Goal: Task Accomplishment & Management: Manage account settings

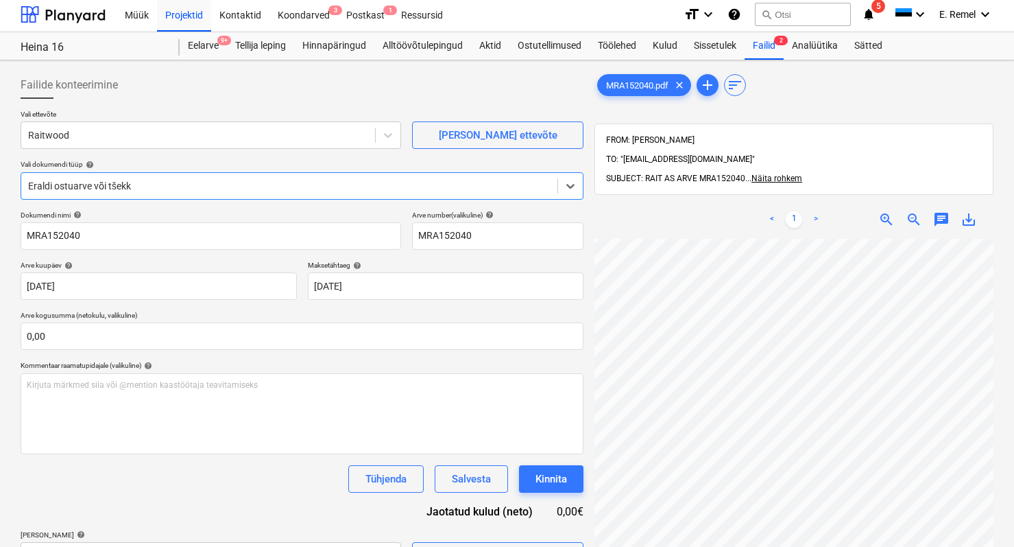
scroll to position [80, 0]
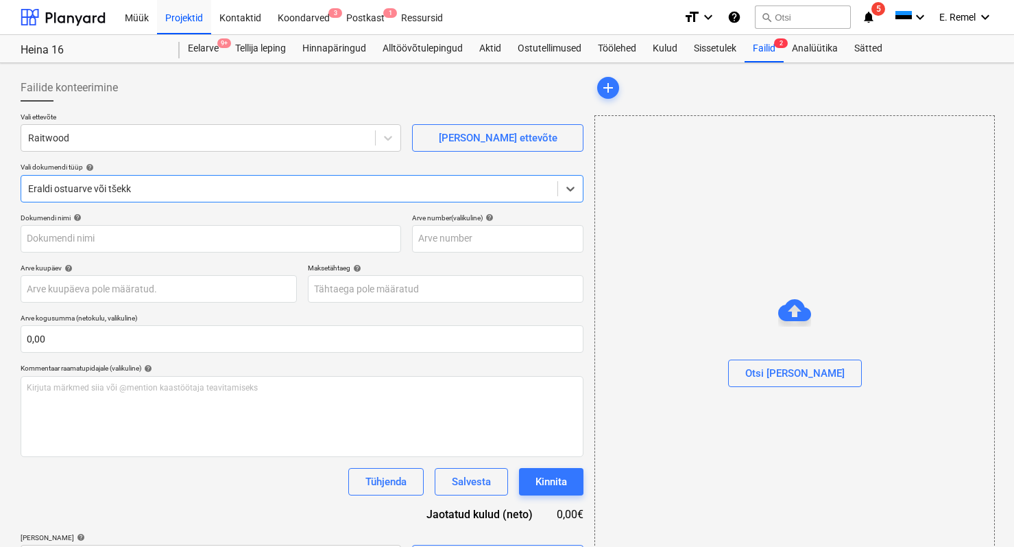
type input "MRA152040"
type input "[DATE]"
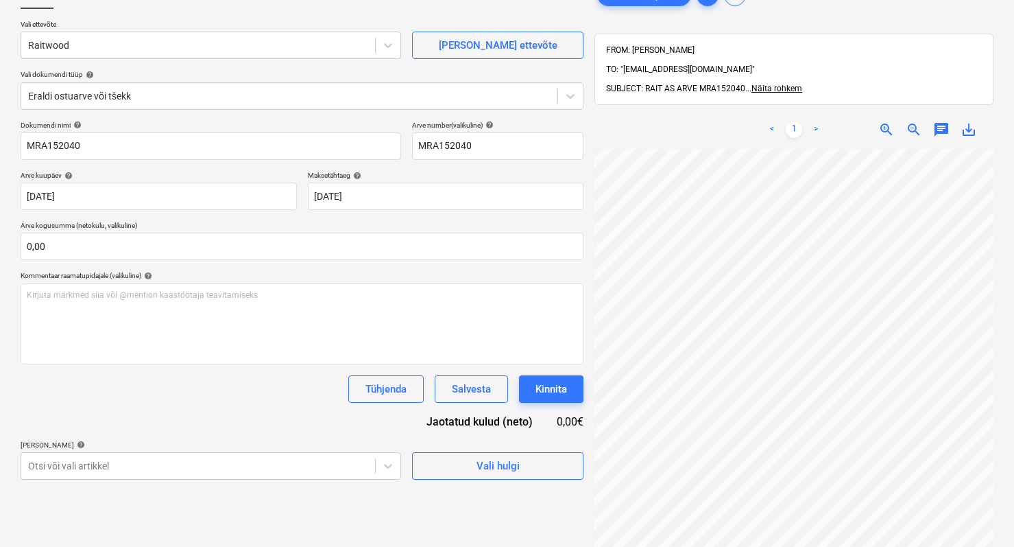
scroll to position [195, 0]
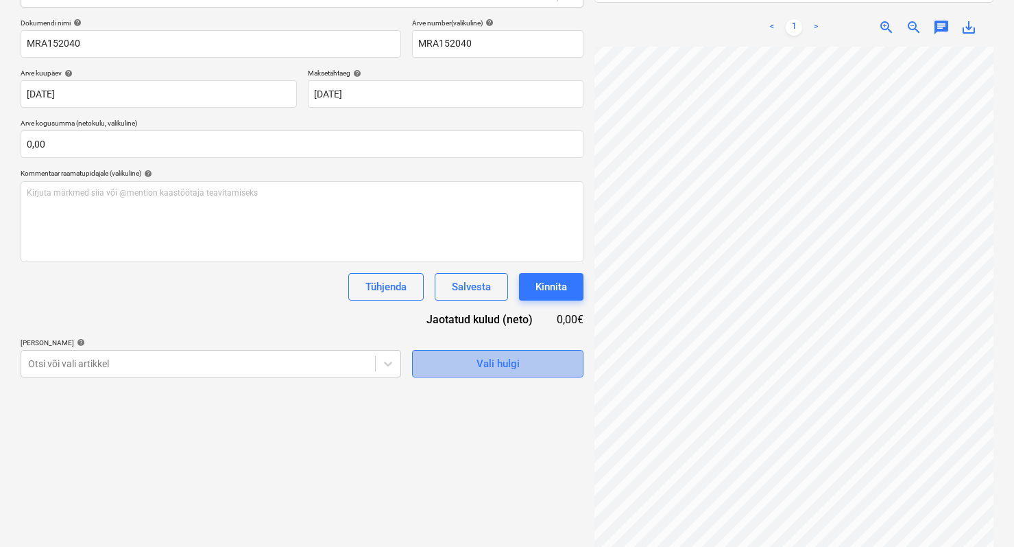
click at [484, 372] on div "Vali hulgi" at bounding box center [498, 364] width 43 height 18
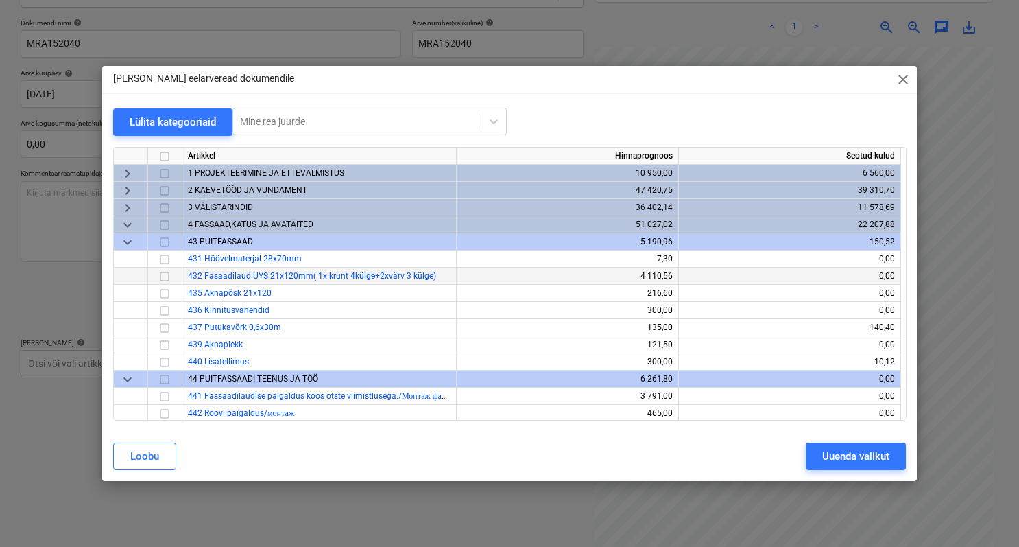
click at [166, 278] on input "checkbox" at bounding box center [164, 276] width 16 height 16
click at [839, 457] on div "Uuenda valikut" at bounding box center [855, 456] width 67 height 18
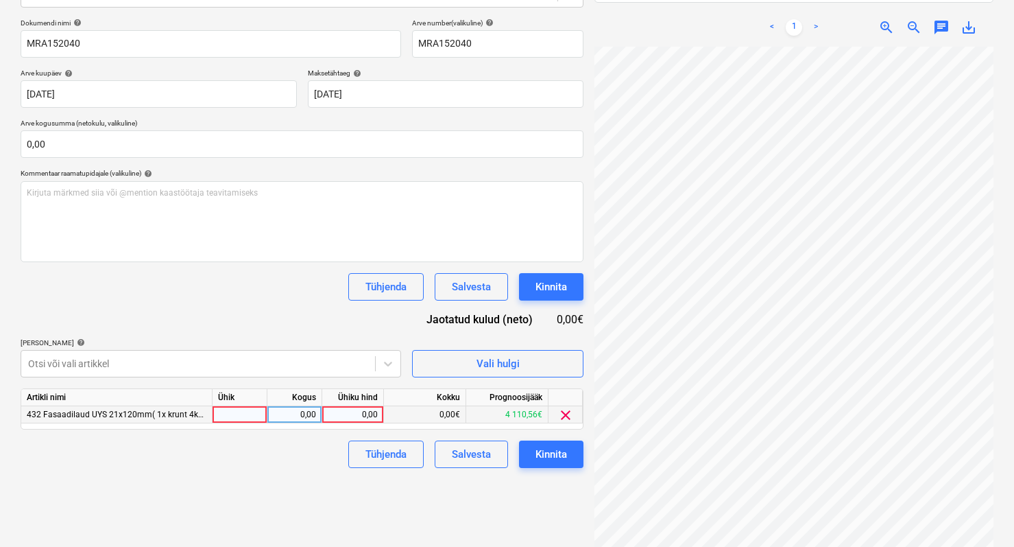
click at [241, 417] on div at bounding box center [240, 414] width 55 height 17
type input "1"
click at [287, 418] on div "0,00" at bounding box center [294, 414] width 43 height 17
type input "1"
click at [344, 418] on div "0,00" at bounding box center [353, 414] width 50 height 17
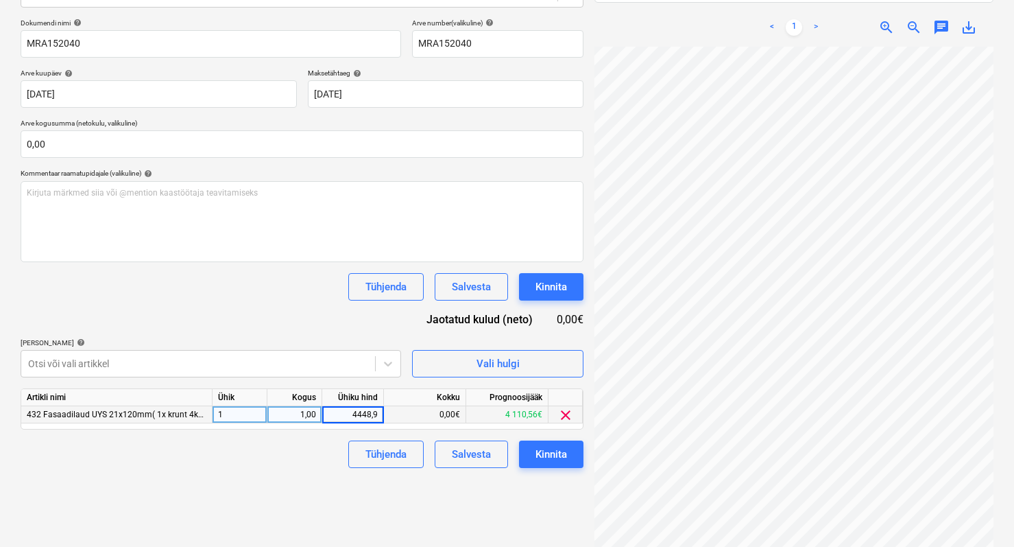
type input "4448,96"
click at [374, 481] on div "Failide konteerimine Vali ettevõte Raitwood [PERSON_NAME] uus ettevõte Vali dok…" at bounding box center [302, 217] width 574 height 687
click at [885, 19] on span "zoom_in" at bounding box center [887, 27] width 16 height 16
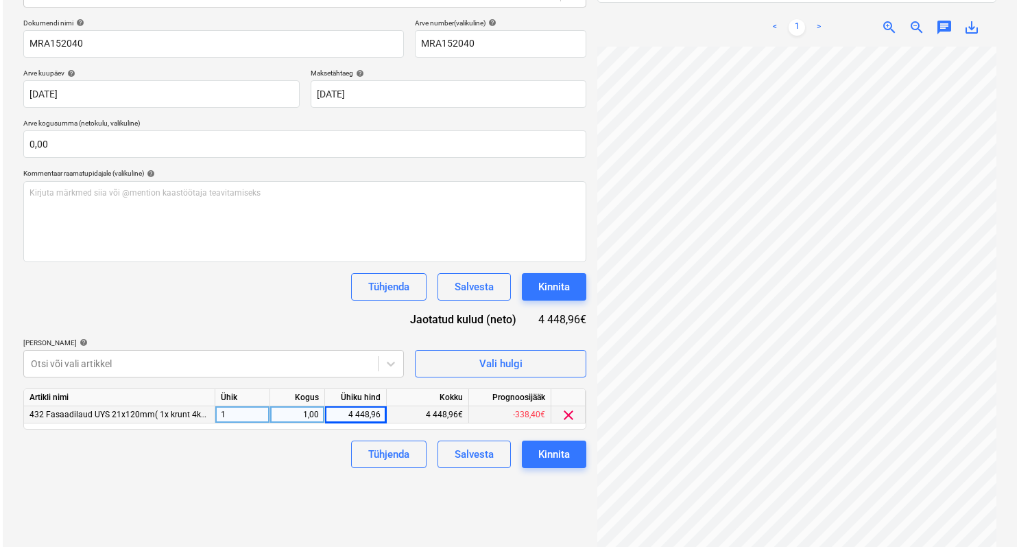
scroll to position [391, 163]
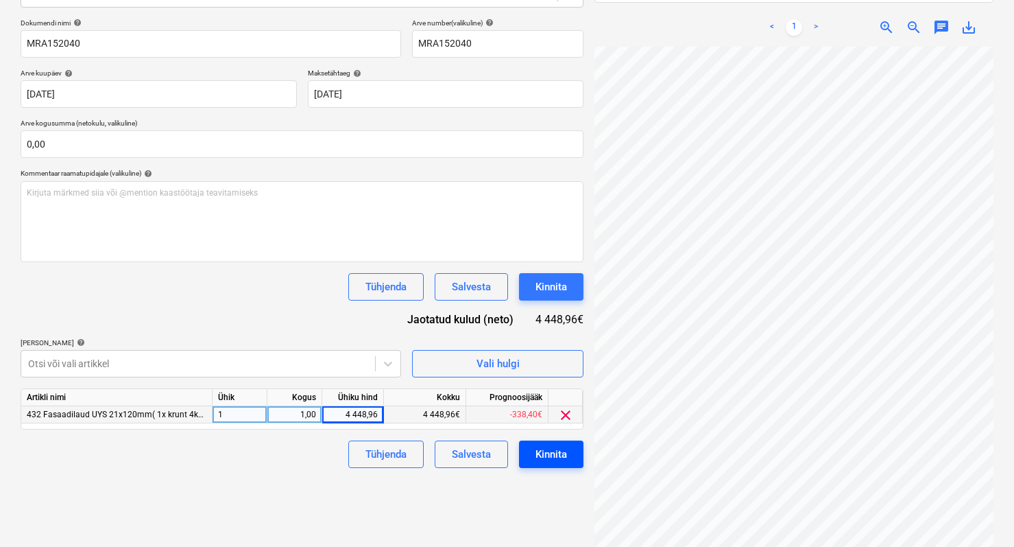
click at [566, 459] on div "Kinnita" at bounding box center [552, 454] width 32 height 18
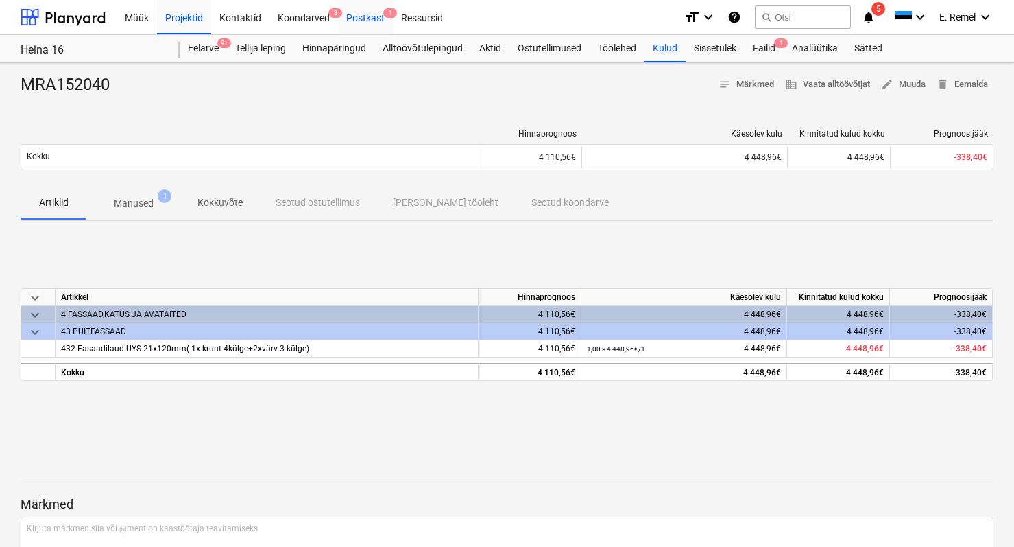
click at [357, 21] on div "Postkast 1" at bounding box center [365, 16] width 55 height 35
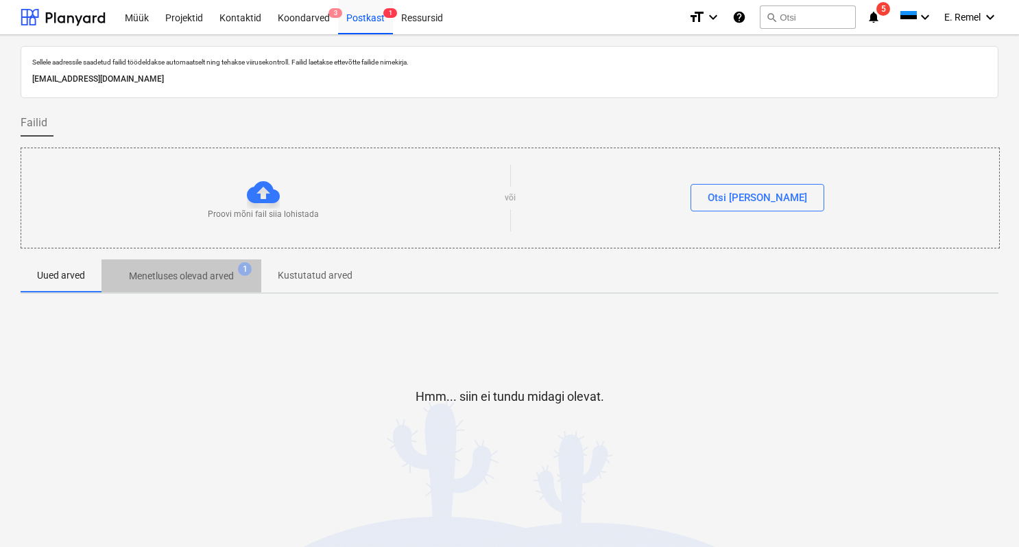
click at [206, 274] on p "Menetluses olevad arved" at bounding box center [181, 276] width 105 height 14
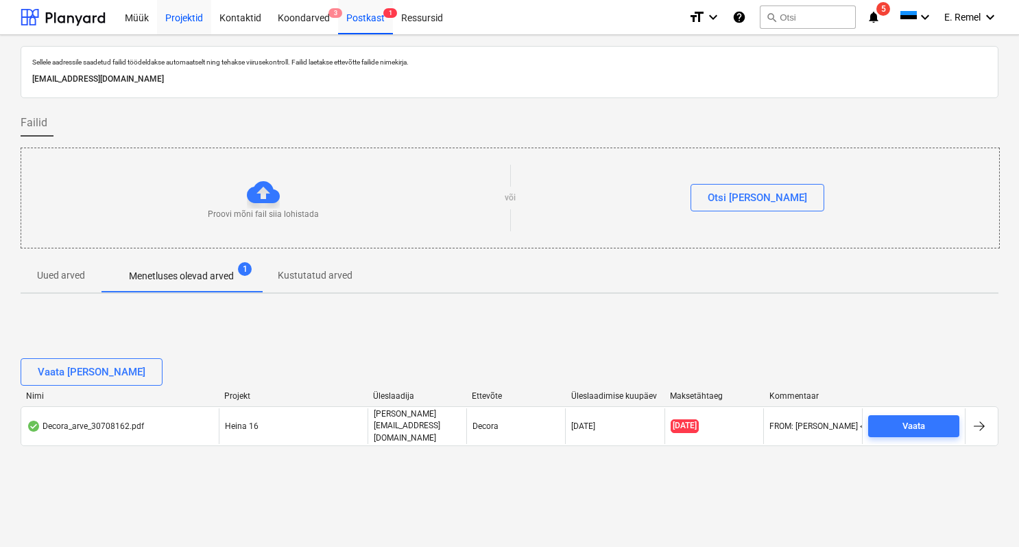
click at [180, 15] on div "Projektid" at bounding box center [184, 16] width 54 height 35
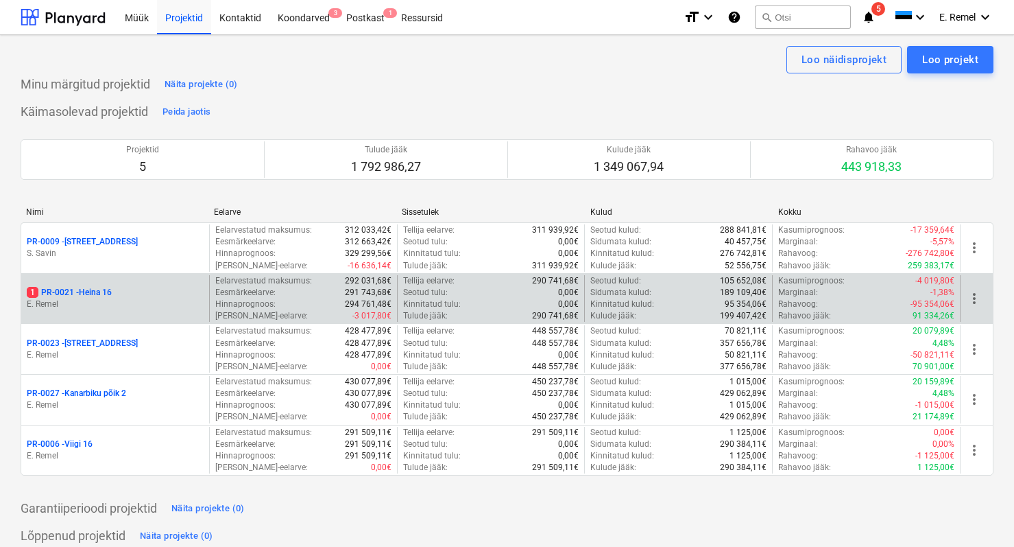
click at [130, 306] on p "E. Remel" at bounding box center [115, 304] width 177 height 12
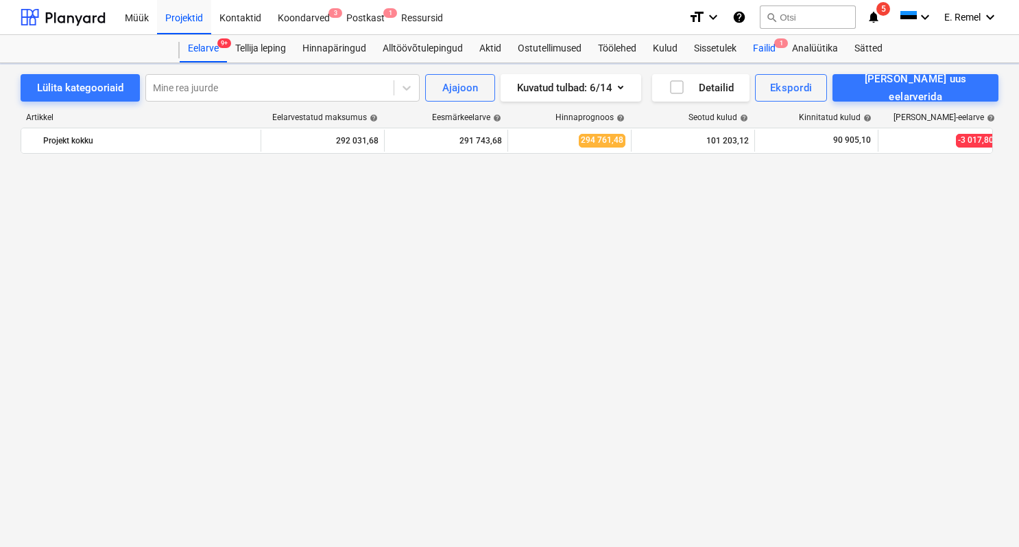
click at [767, 46] on div "Failid 1" at bounding box center [764, 48] width 39 height 27
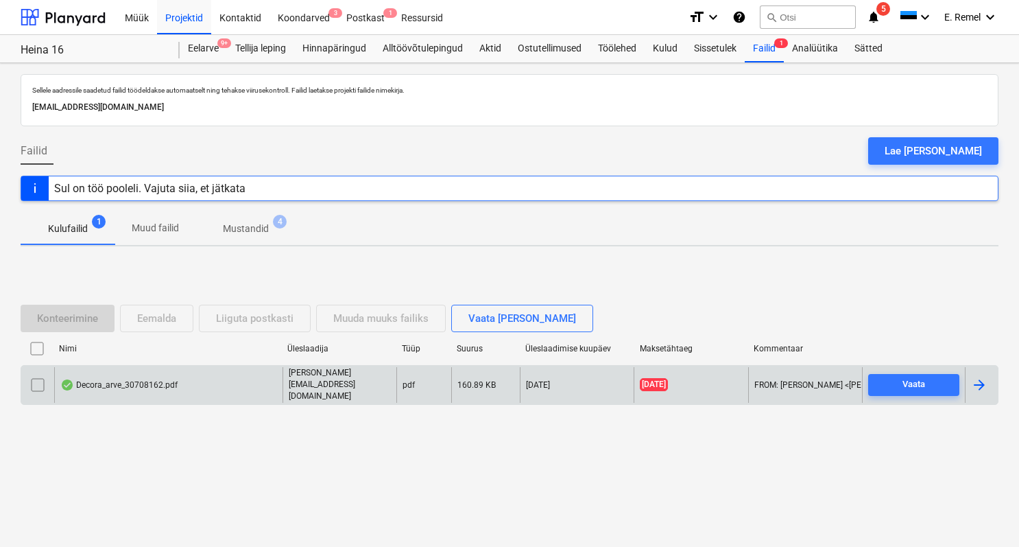
click at [141, 385] on div "Decora_arve_30708162.pdf" at bounding box center [118, 384] width 117 height 11
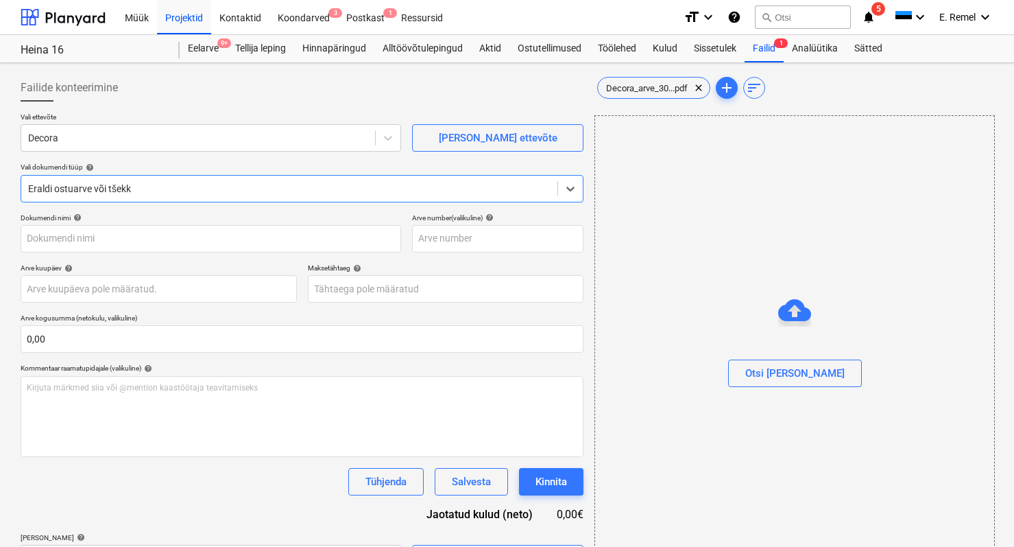
type input "30708162"
type input "[DATE]"
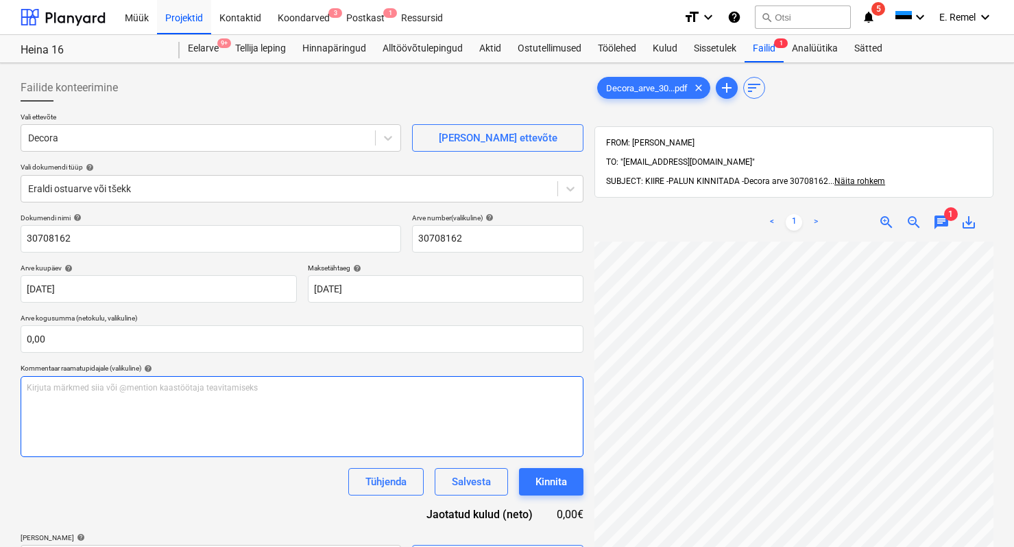
scroll to position [107, 322]
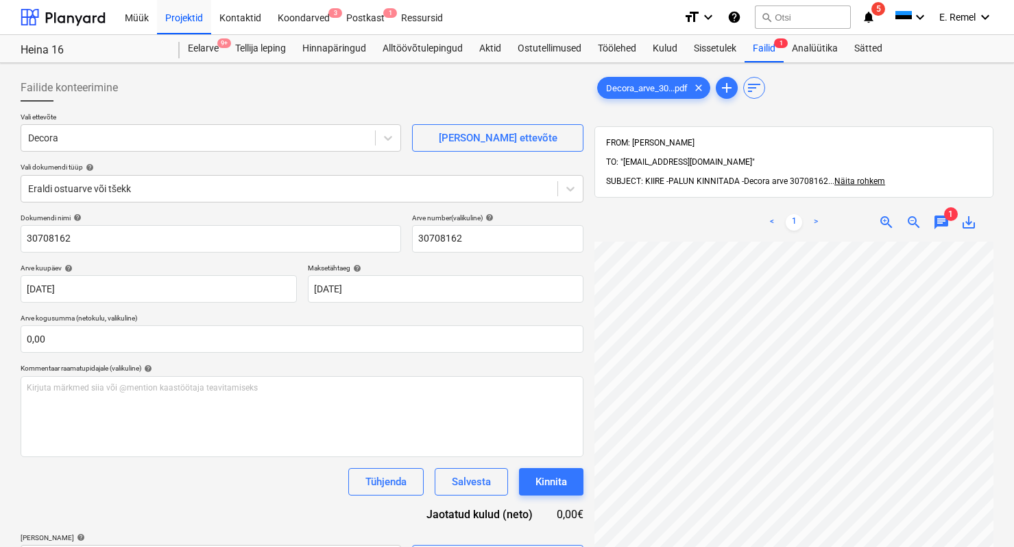
click at [937, 214] on span "chat" at bounding box center [941, 222] width 16 height 16
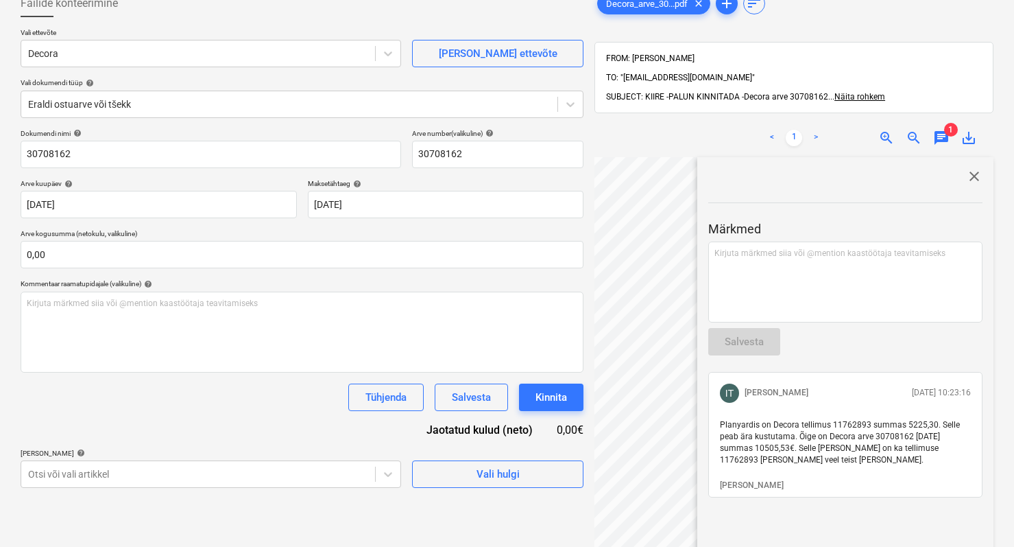
scroll to position [71, 0]
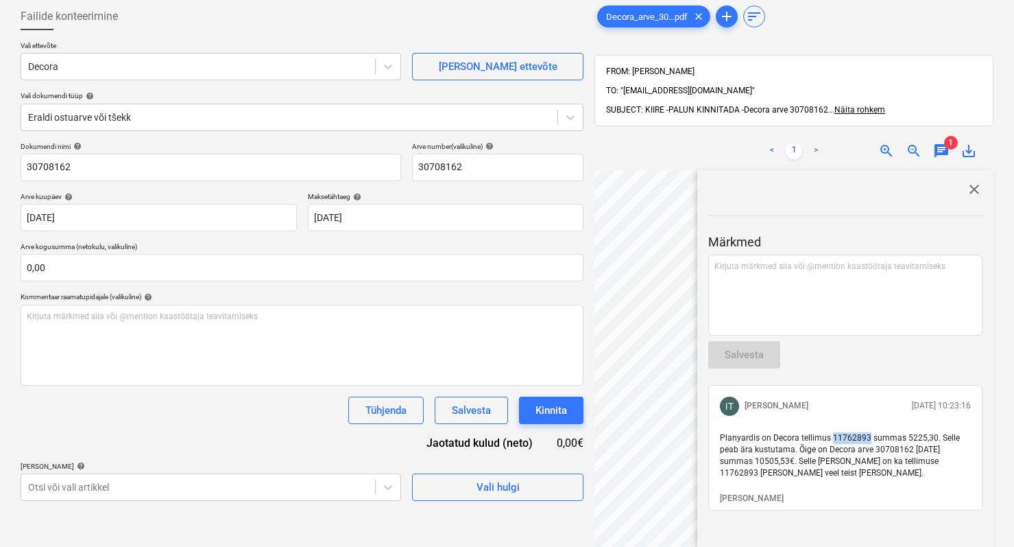
drag, startPoint x: 866, startPoint y: 420, endPoint x: 831, endPoint y: 417, distance: 35.1
click at [831, 433] on span "Planyardis on Decora tellimus 11762893 summas 5225,30. Selle peab ära kustutama…" at bounding box center [841, 455] width 242 height 45
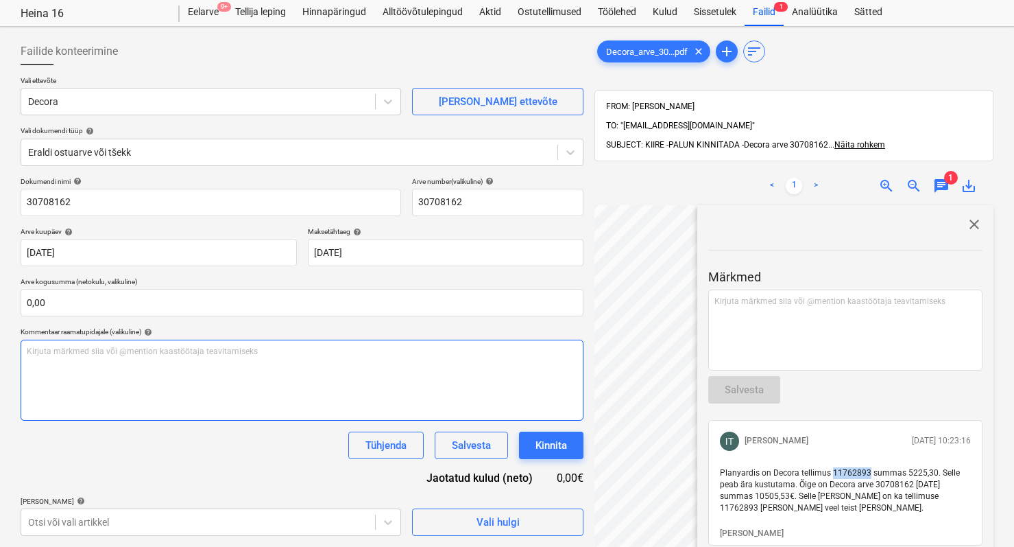
scroll to position [0, 0]
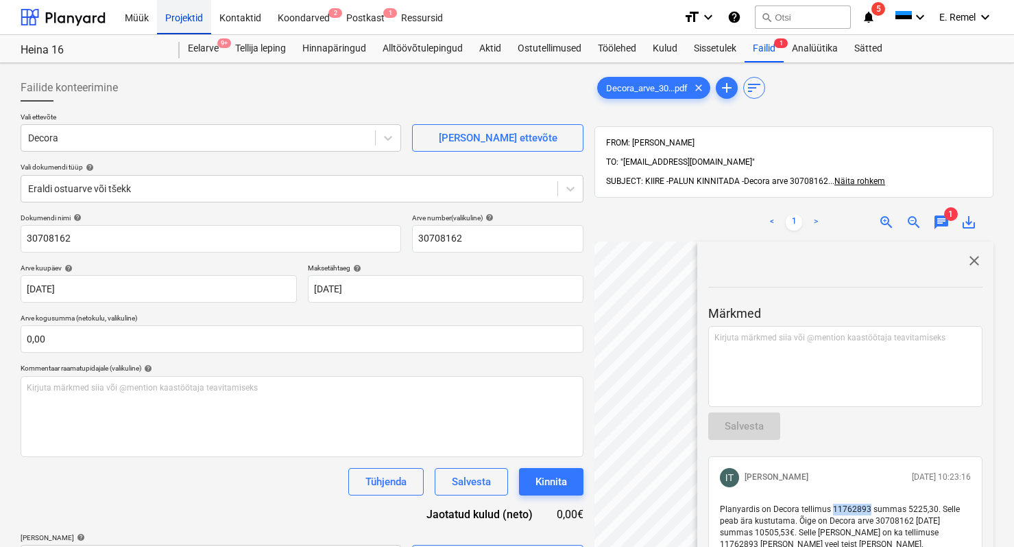
click at [161, 21] on div "Projektid" at bounding box center [184, 16] width 54 height 35
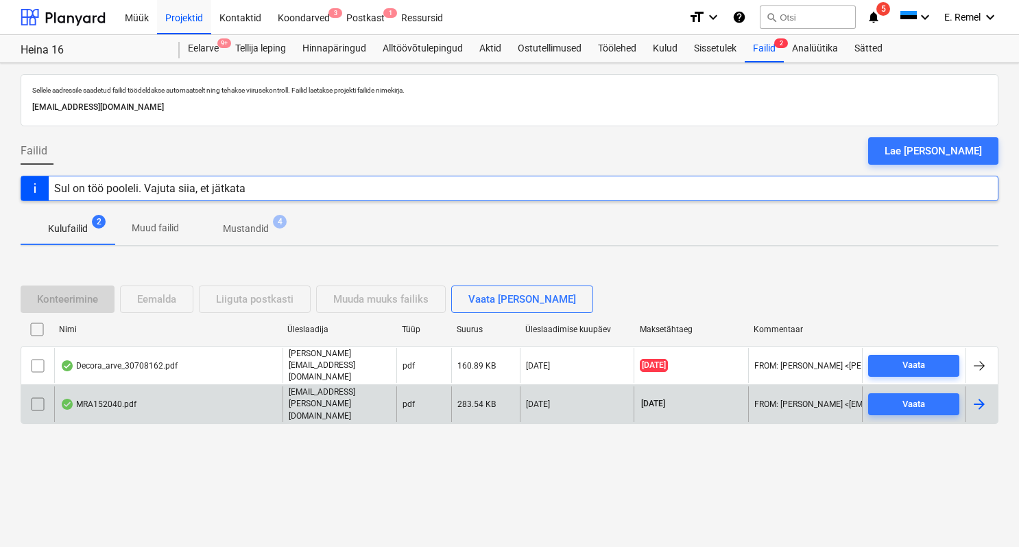
click at [112, 401] on div "MRA152040.pdf" at bounding box center [98, 403] width 76 height 11
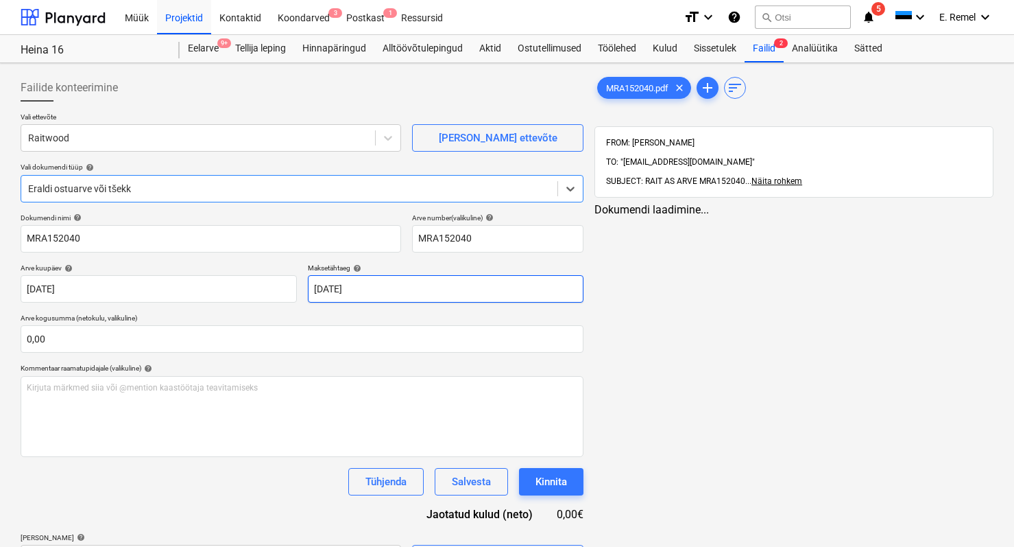
type input "MRA152040"
type input "[DATE]"
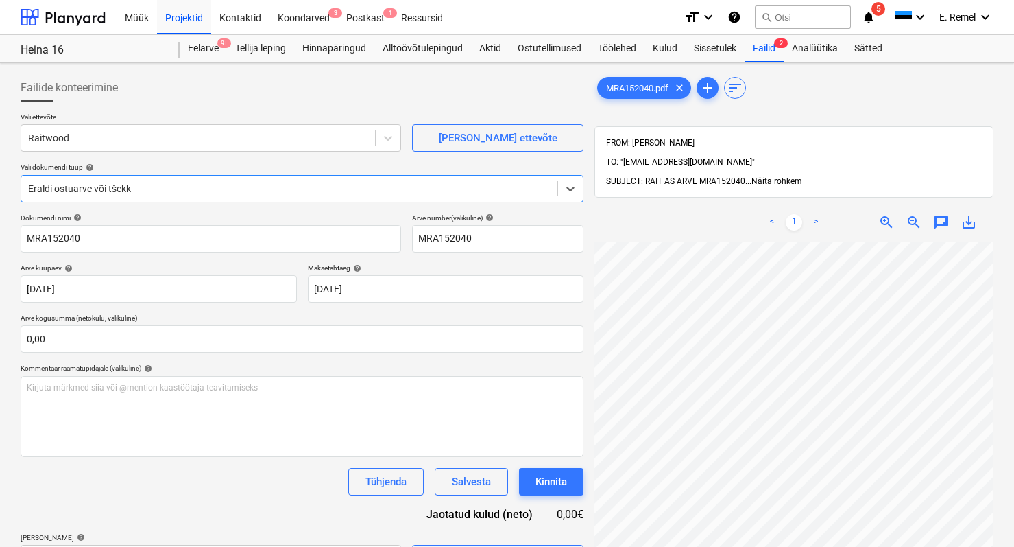
click at [888, 214] on span "zoom_in" at bounding box center [887, 222] width 16 height 16
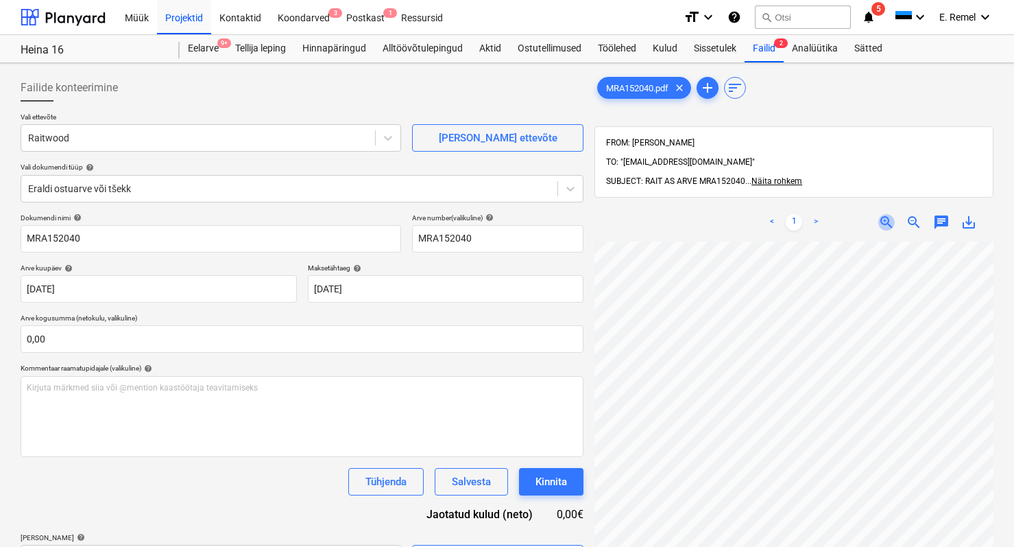
click at [888, 214] on span "zoom_in" at bounding box center [887, 222] width 16 height 16
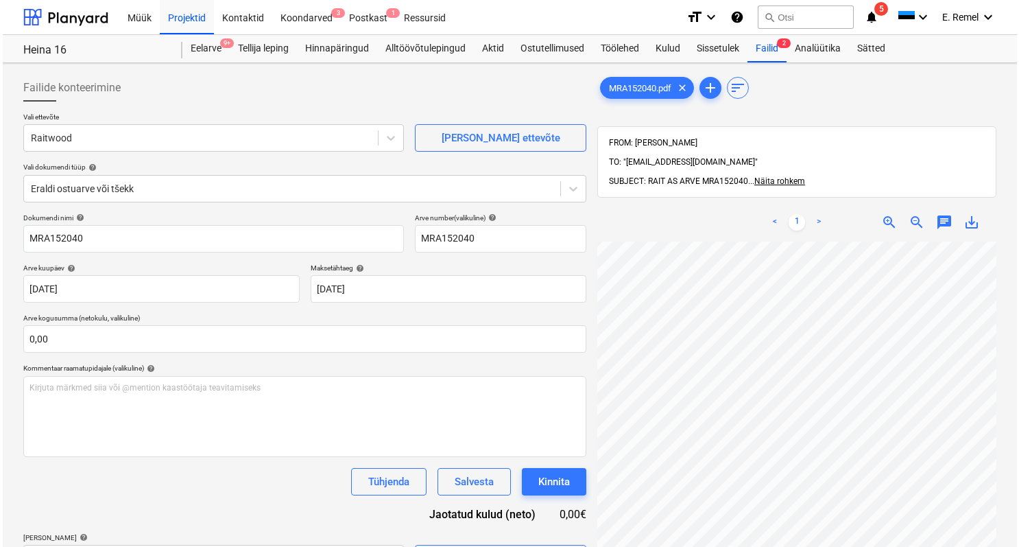
scroll to position [411, 0]
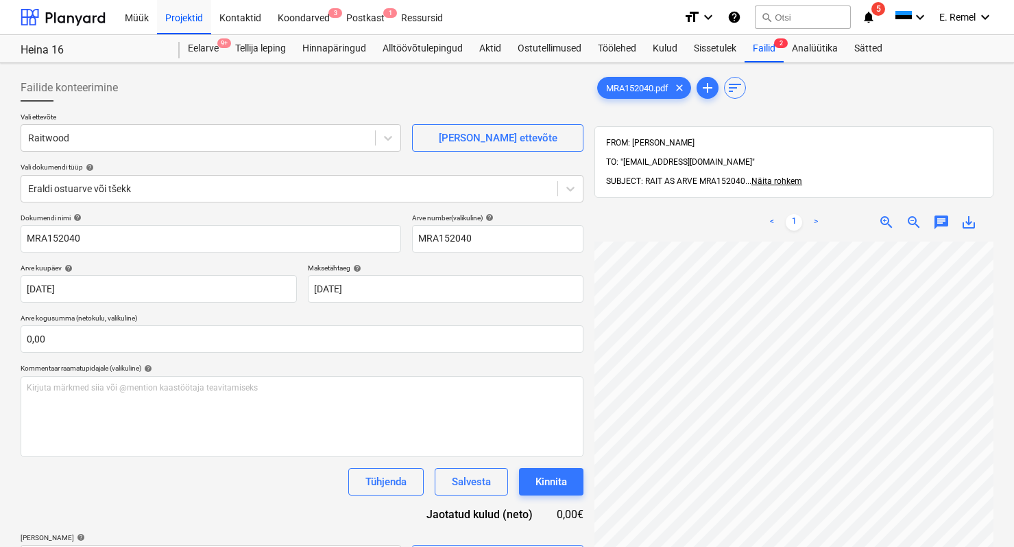
click at [966, 214] on span "save_alt" at bounding box center [969, 222] width 16 height 16
click at [313, 23] on div "Koondarved 3" at bounding box center [304, 16] width 69 height 35
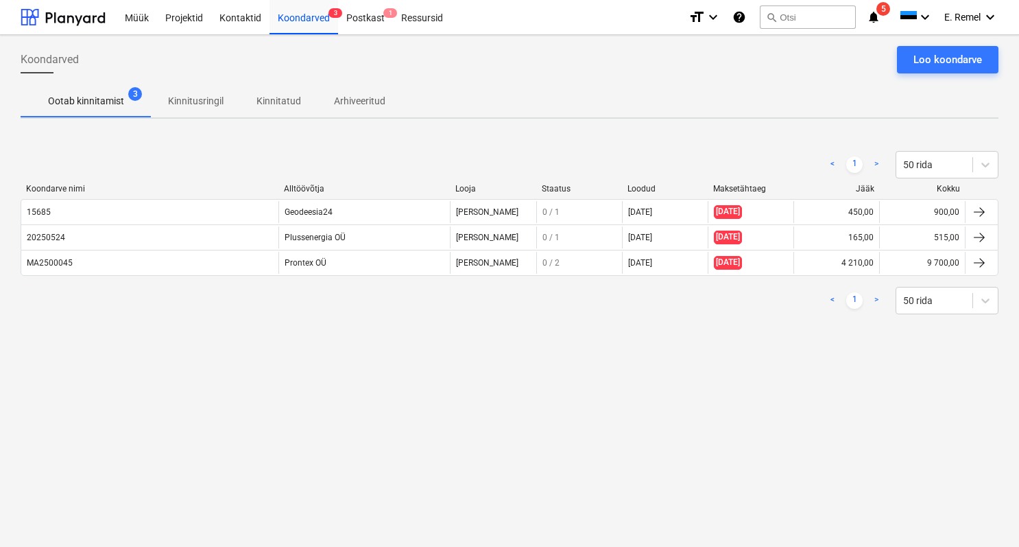
click at [259, 94] on p "Kinnitatud" at bounding box center [278, 101] width 45 height 14
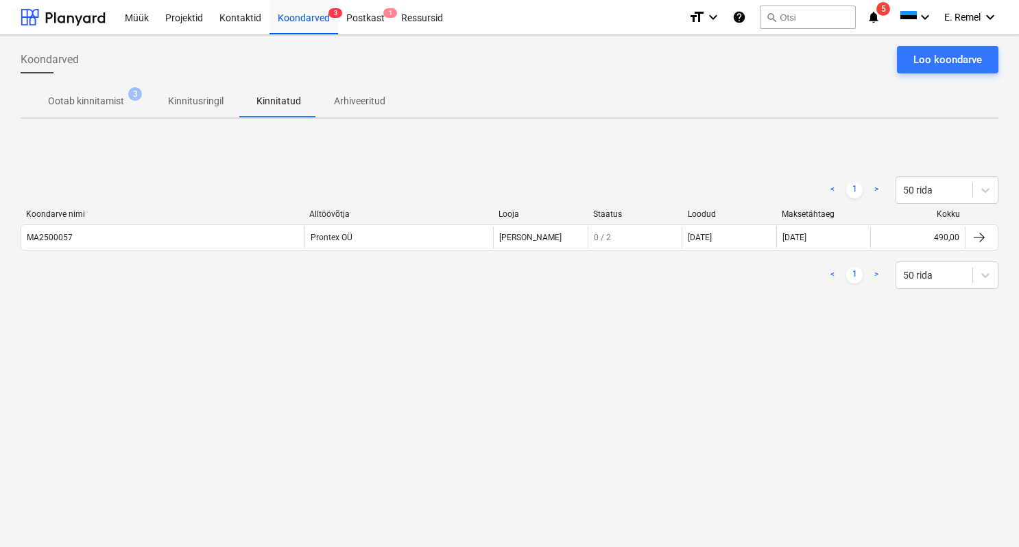
click at [291, 102] on p "Kinnitatud" at bounding box center [278, 101] width 45 height 14
click at [94, 97] on p "Ootab kinnitamist" at bounding box center [86, 101] width 76 height 14
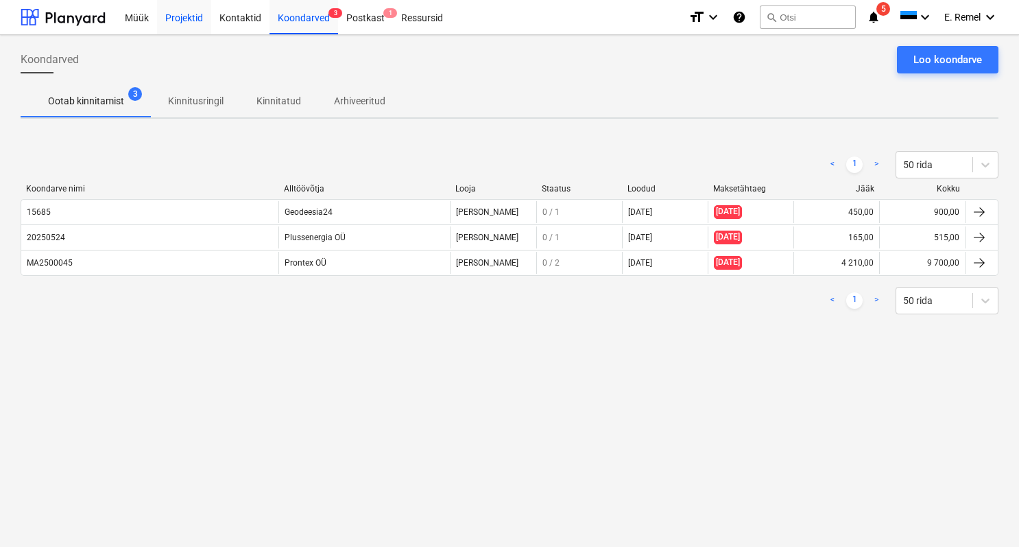
click at [182, 20] on div "Projektid" at bounding box center [184, 16] width 54 height 35
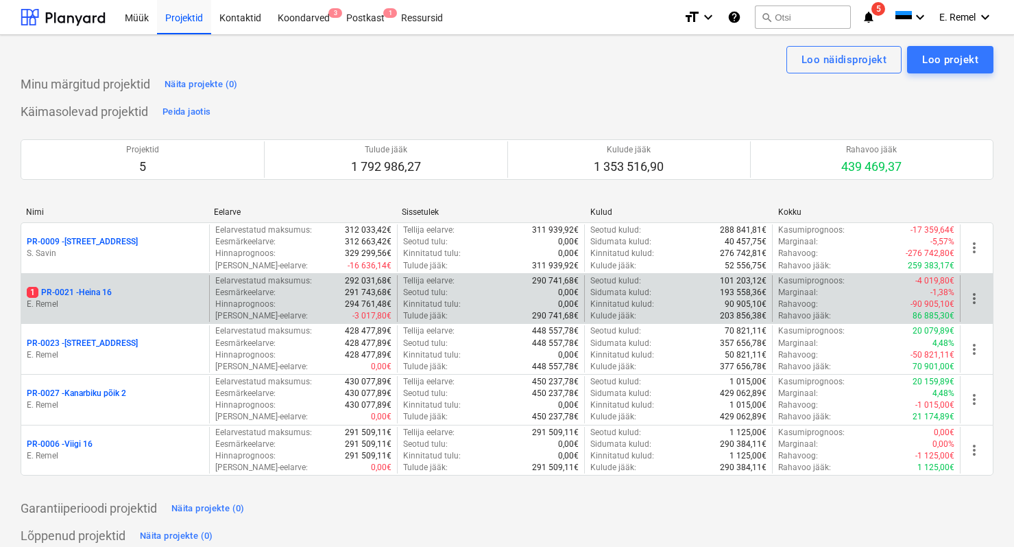
click at [112, 309] on p "E. Remel" at bounding box center [115, 304] width 177 height 12
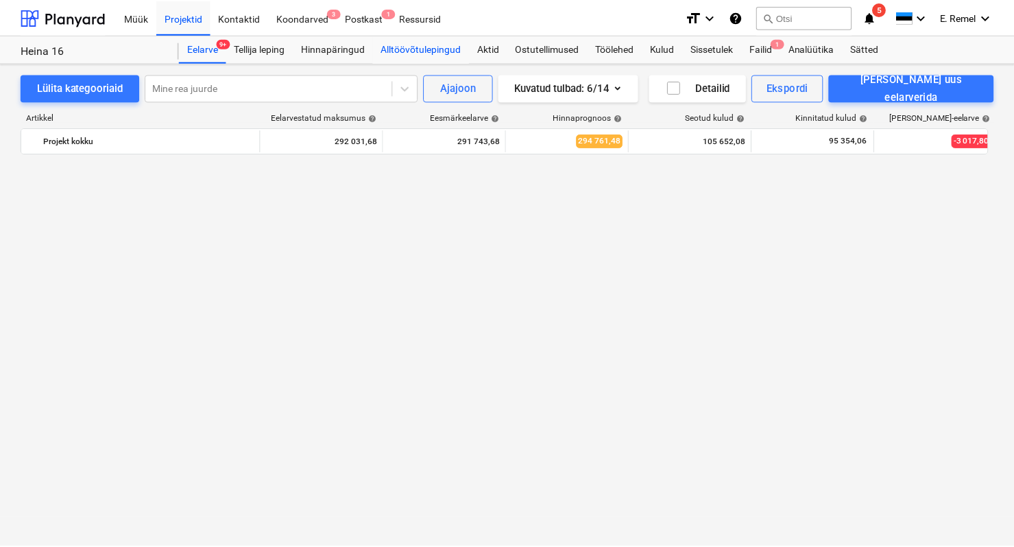
scroll to position [2742, 0]
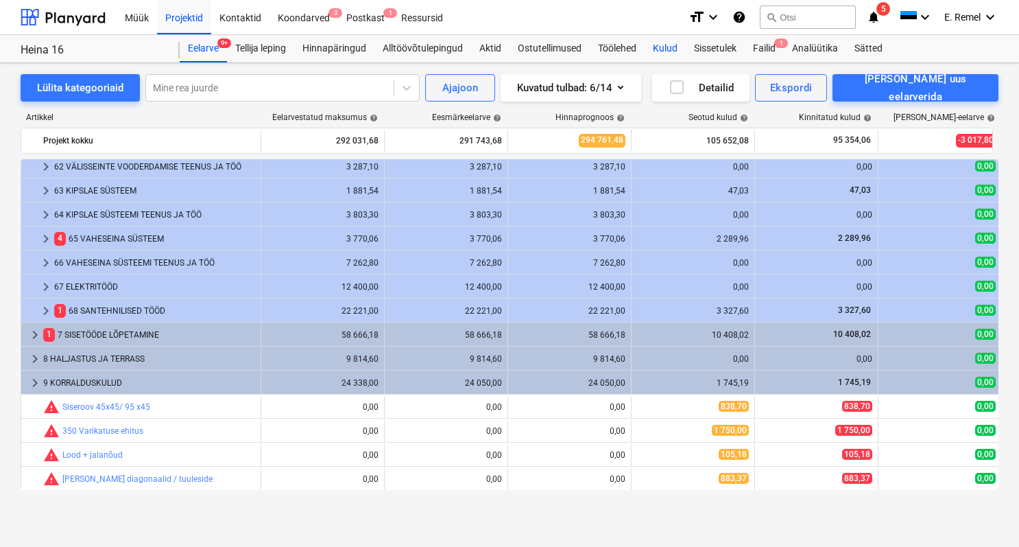
click at [675, 45] on div "Kulud" at bounding box center [665, 48] width 41 height 27
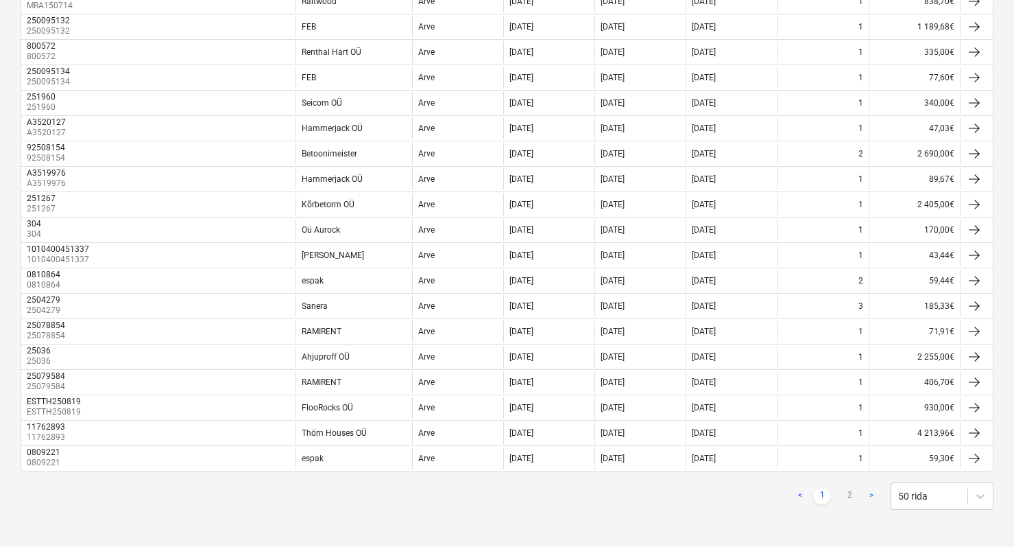
scroll to position [1058, 0]
click at [866, 492] on link ">" at bounding box center [871, 494] width 16 height 16
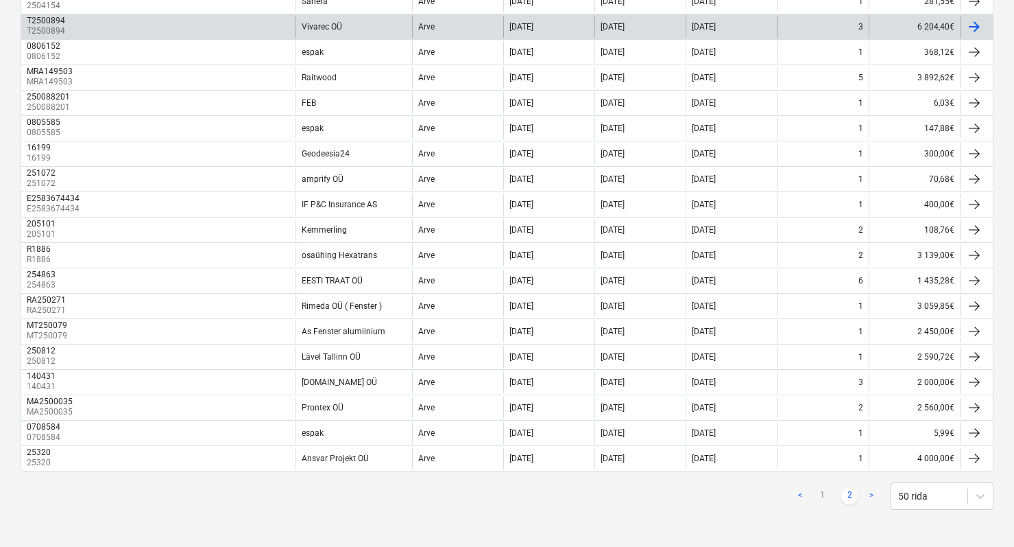
scroll to position [348, 0]
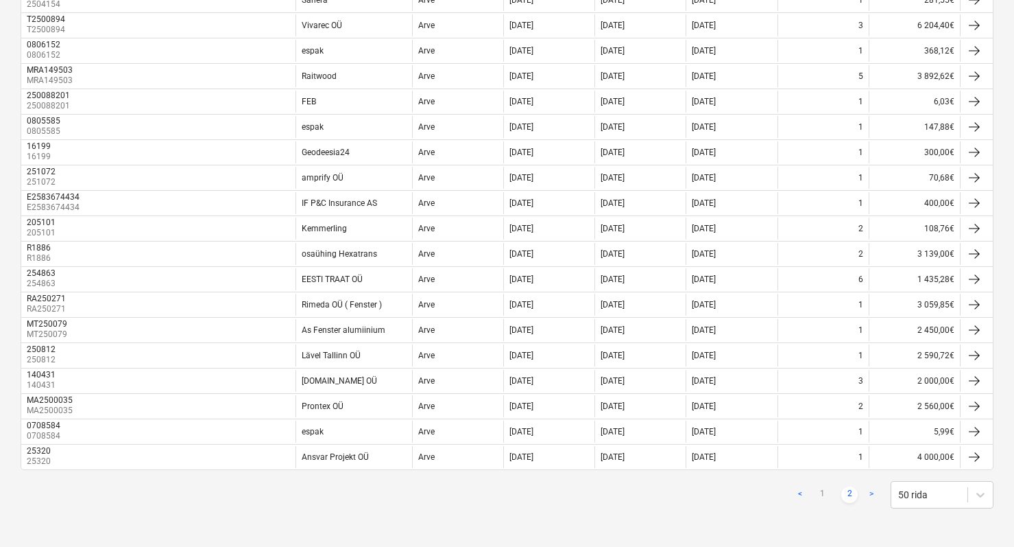
click at [870, 496] on link ">" at bounding box center [871, 494] width 16 height 16
click at [796, 490] on link "<" at bounding box center [800, 494] width 16 height 16
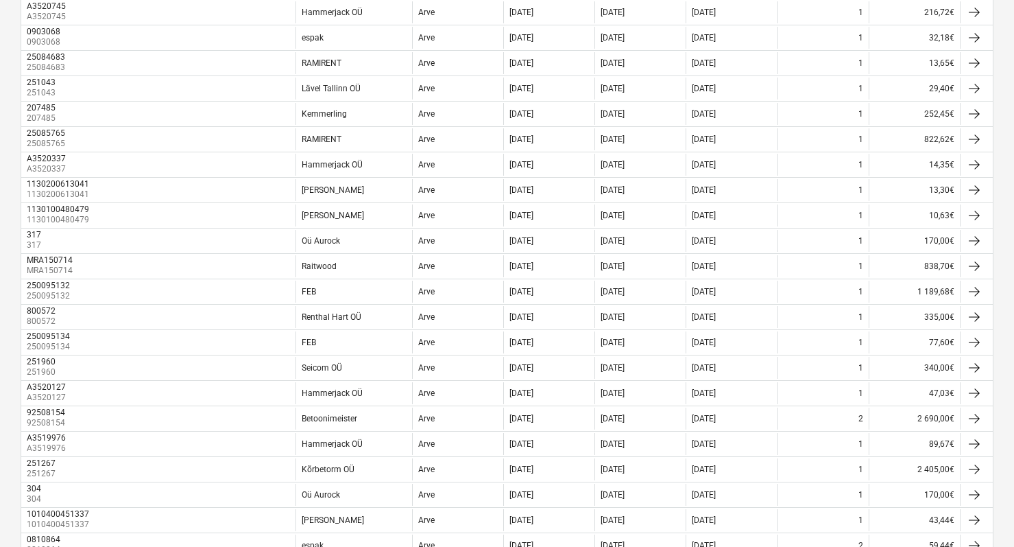
scroll to position [0, 0]
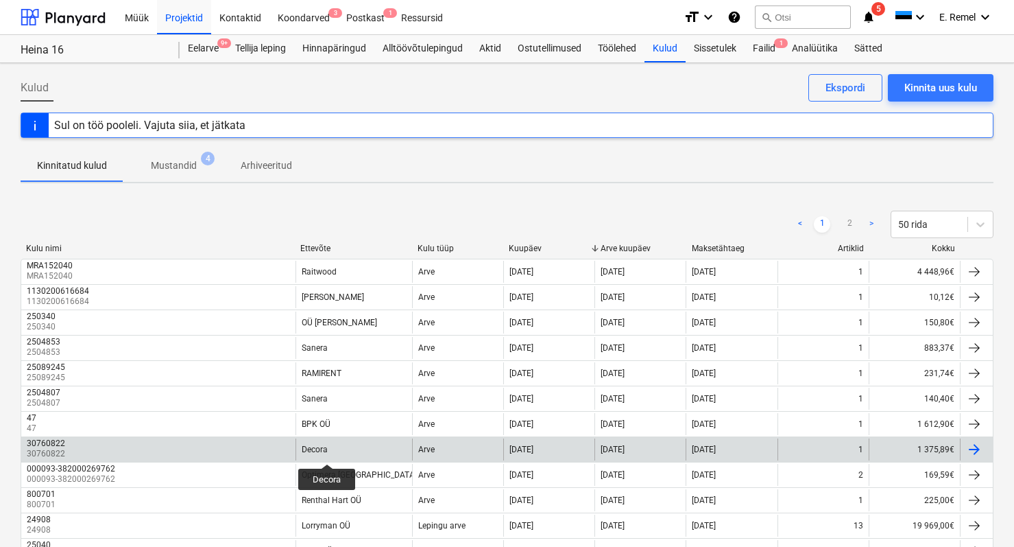
click at [326, 451] on div "Decora" at bounding box center [315, 449] width 26 height 10
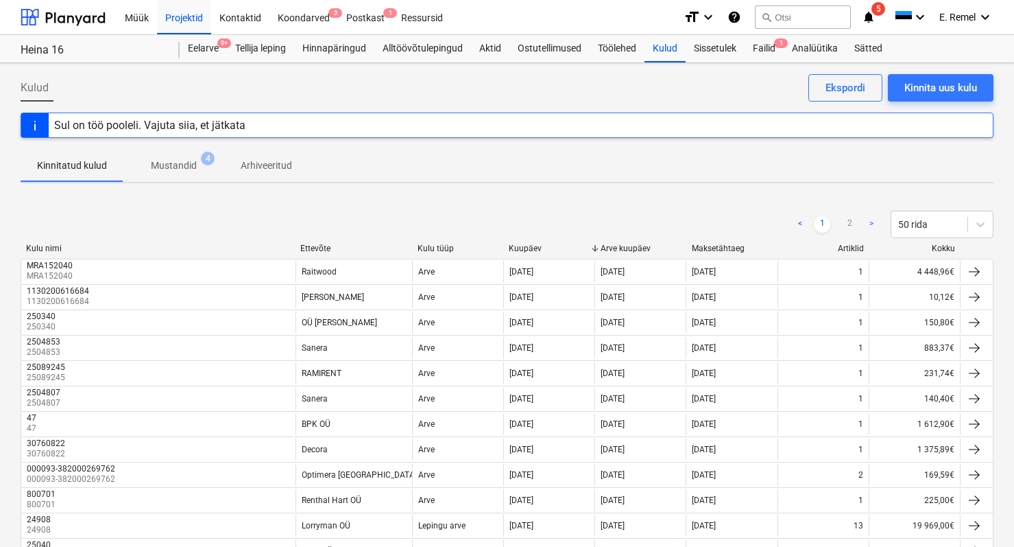
click at [798, 217] on link "<" at bounding box center [800, 224] width 16 height 16
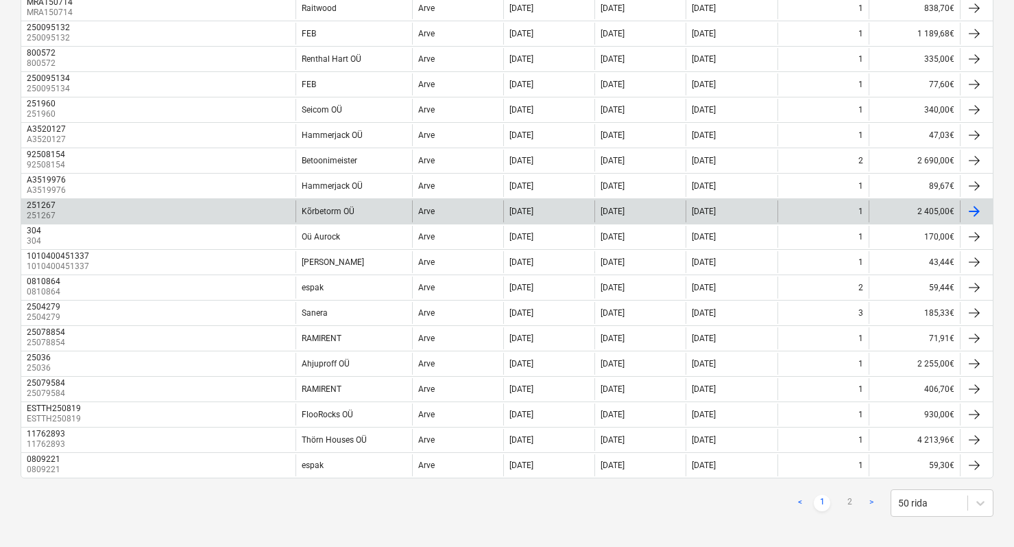
scroll to position [1058, 0]
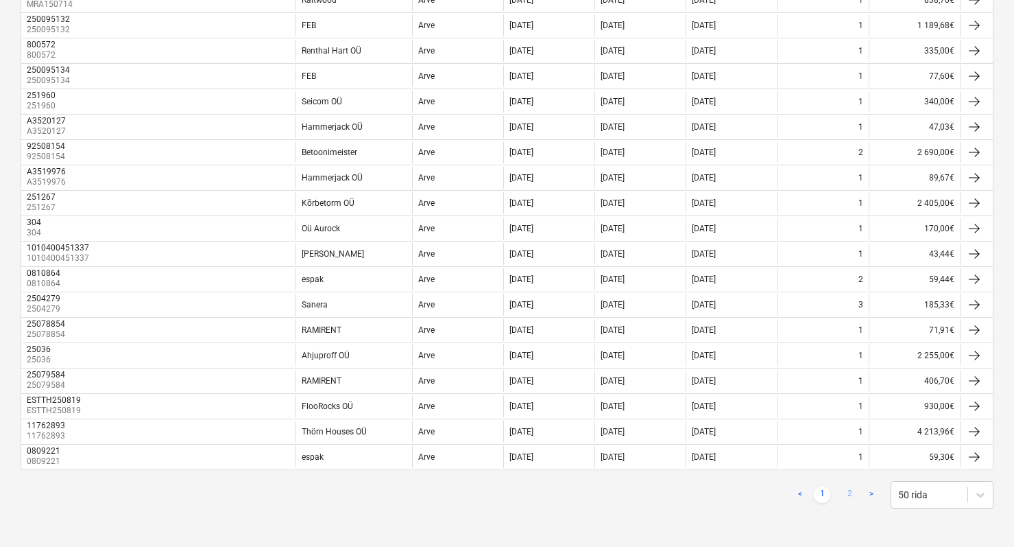
click at [850, 497] on link "2" at bounding box center [850, 494] width 16 height 16
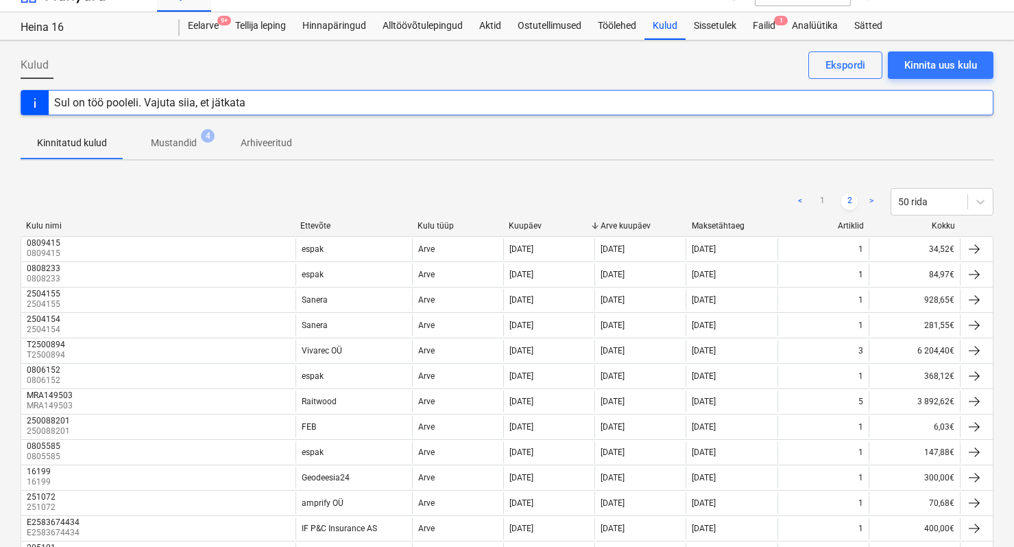
scroll to position [0, 0]
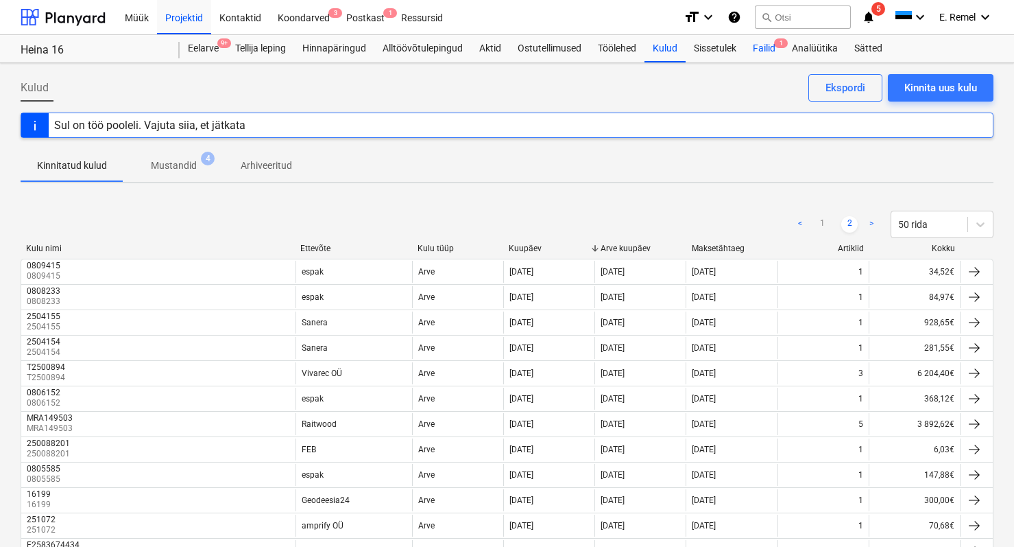
click at [778, 54] on div "Failid 1" at bounding box center [764, 48] width 39 height 27
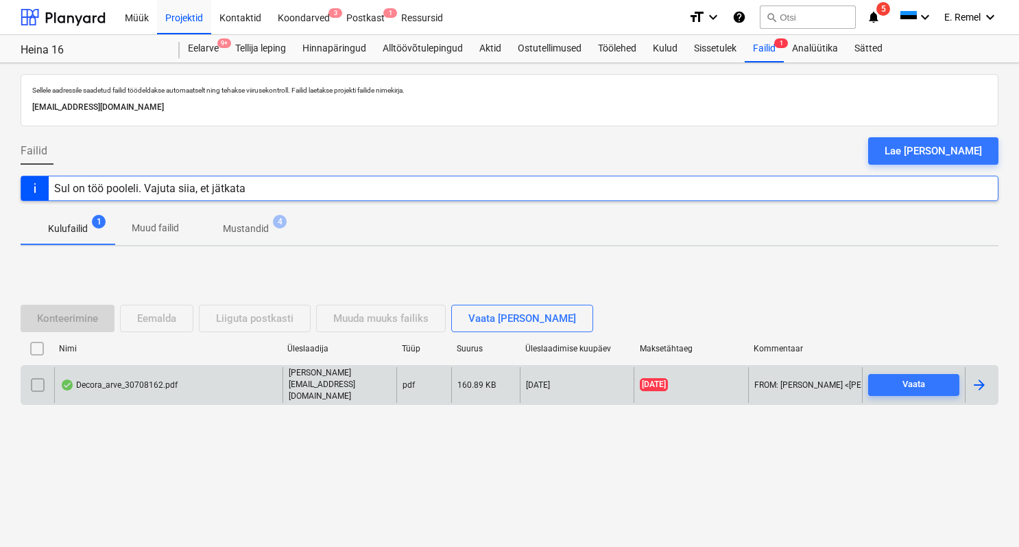
click at [148, 383] on div "Decora_arve_30708162.pdf" at bounding box center [118, 384] width 117 height 11
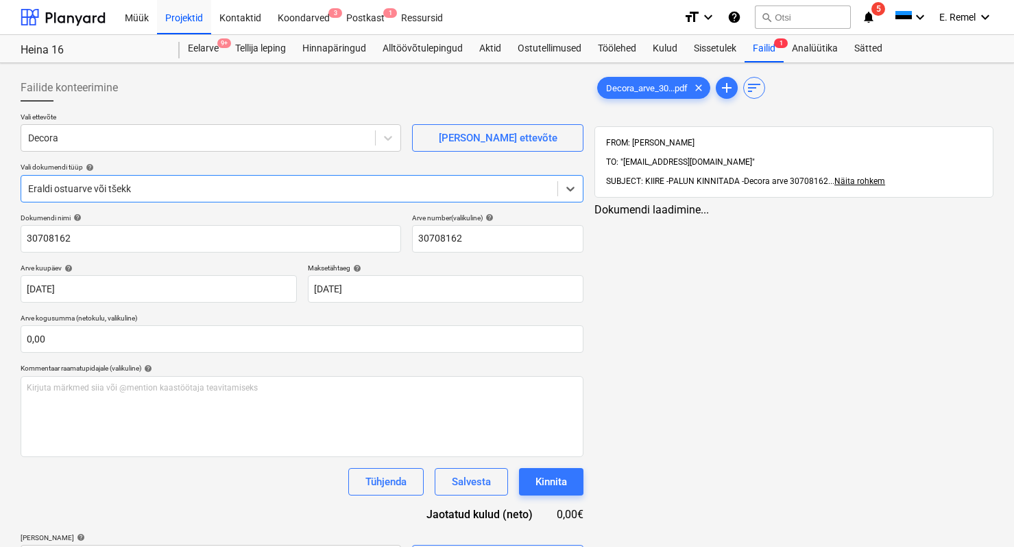
type input "30708162"
type input "[DATE]"
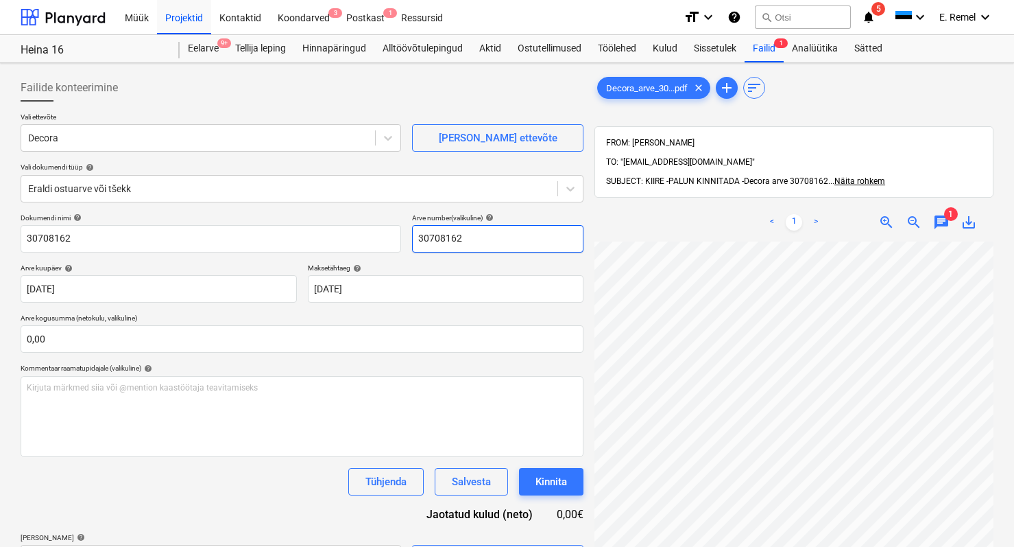
scroll to position [261, 0]
click at [938, 214] on span "chat" at bounding box center [941, 222] width 16 height 16
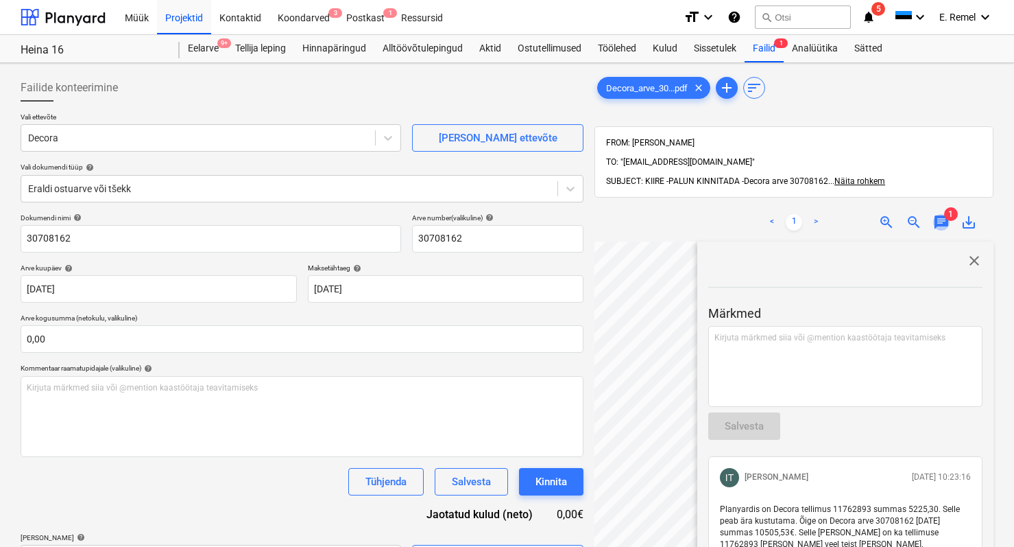
click at [938, 214] on span "chat" at bounding box center [941, 222] width 16 height 16
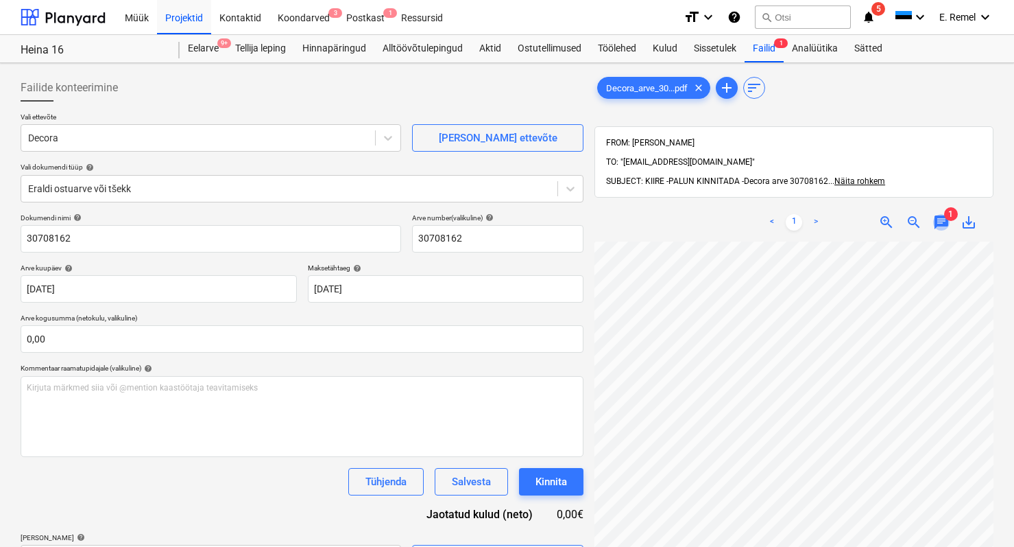
click at [938, 214] on span "chat" at bounding box center [941, 222] width 16 height 16
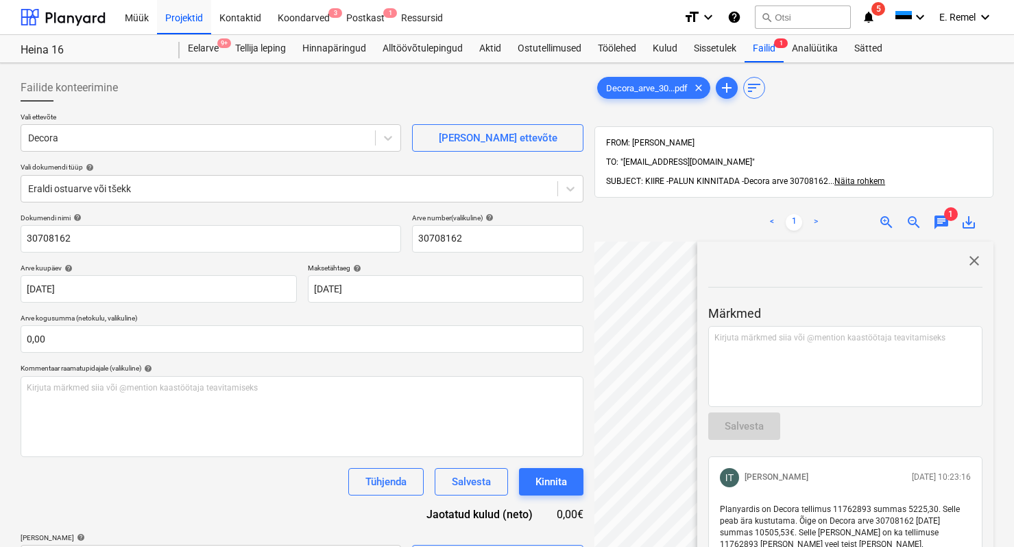
click at [937, 214] on span "chat" at bounding box center [941, 222] width 16 height 16
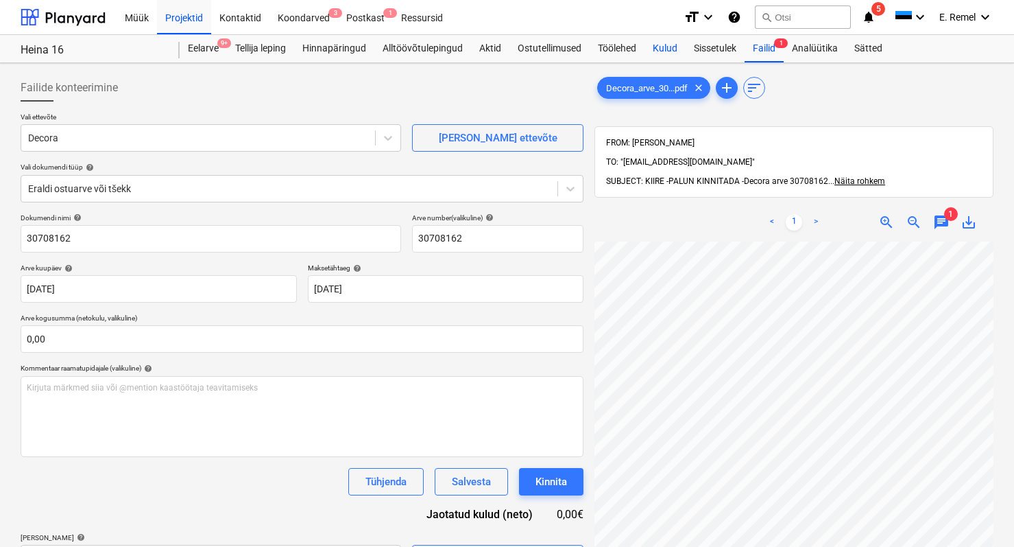
click at [662, 44] on div "Kulud" at bounding box center [665, 48] width 41 height 27
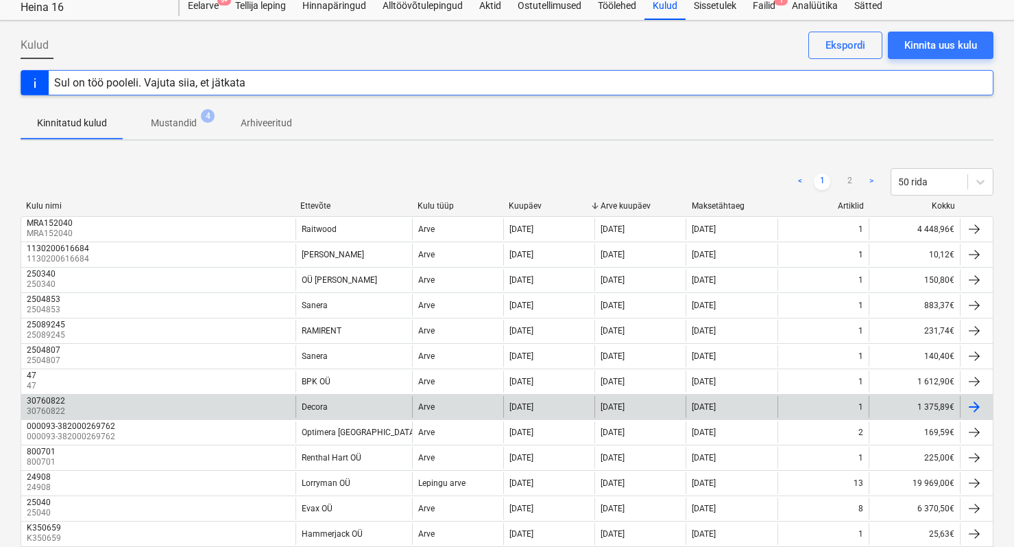
scroll to position [43, 0]
click at [306, 407] on div "Decora" at bounding box center [315, 406] width 26 height 10
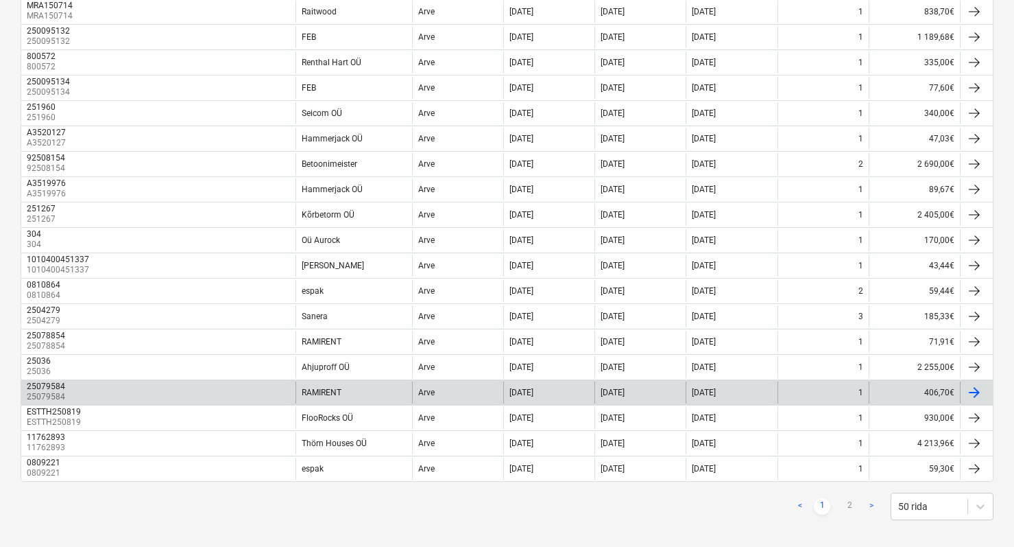
scroll to position [1058, 0]
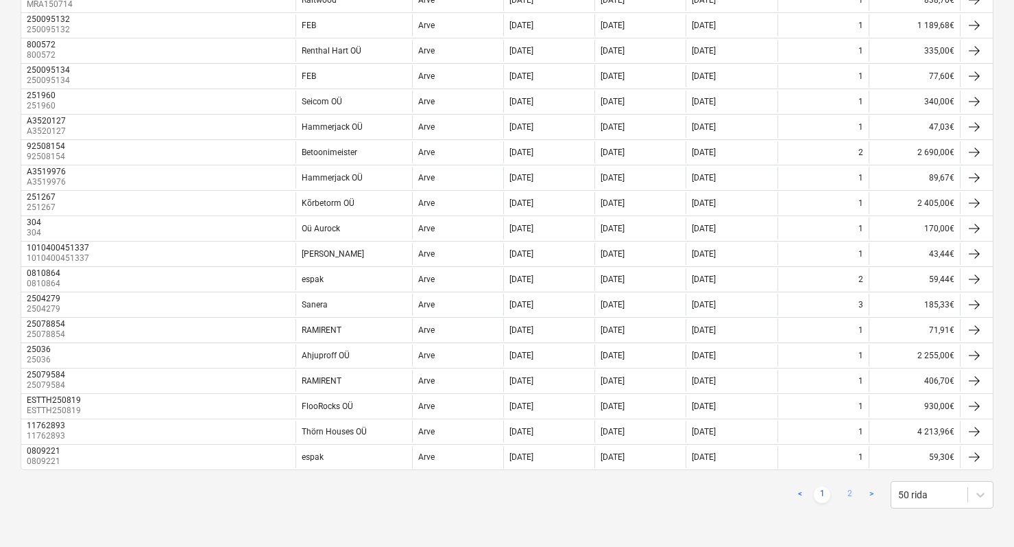
click at [846, 490] on link "2" at bounding box center [850, 494] width 16 height 16
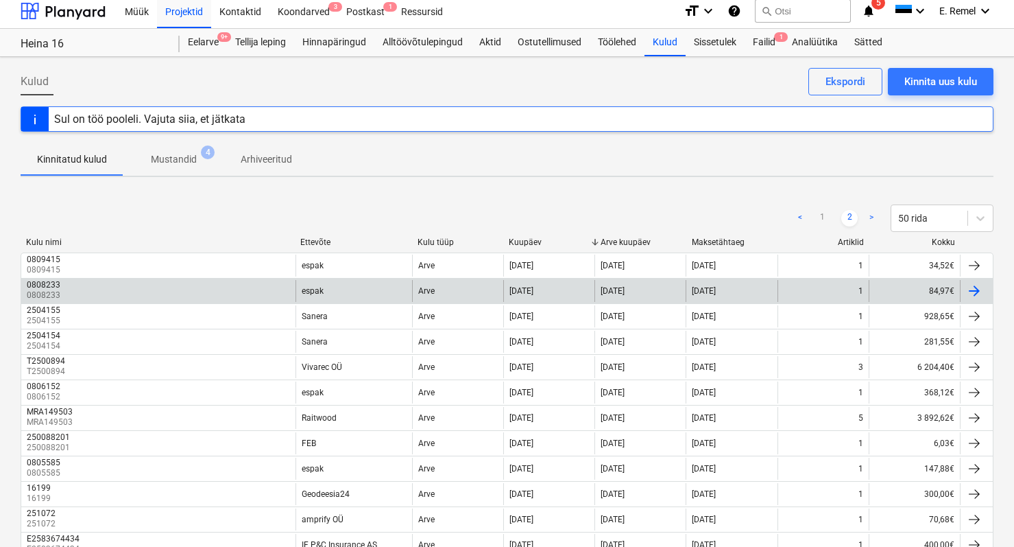
scroll to position [0, 0]
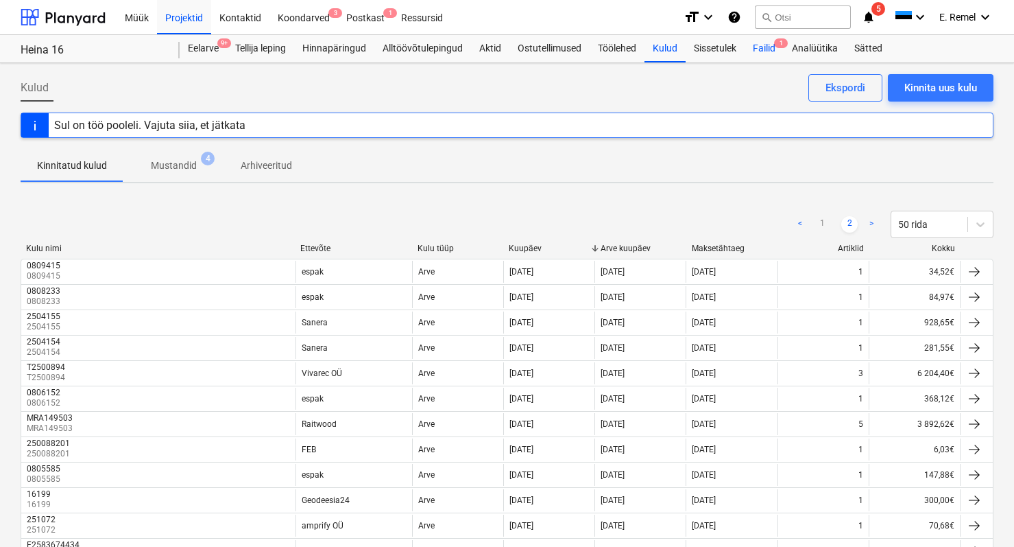
click at [765, 46] on div "Failid 1" at bounding box center [764, 48] width 39 height 27
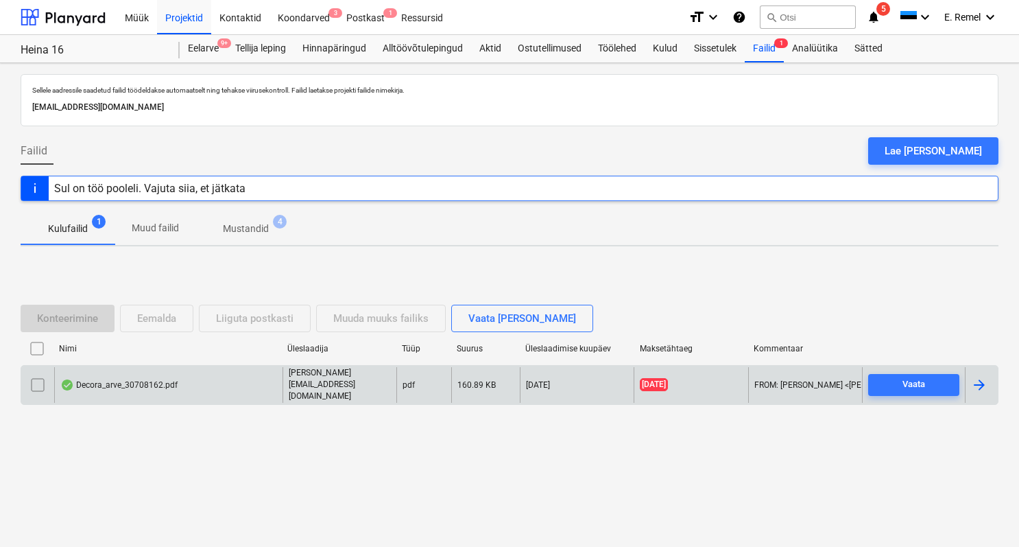
click at [167, 375] on div "Decora_arve_30708162.pdf" at bounding box center [168, 384] width 228 height 35
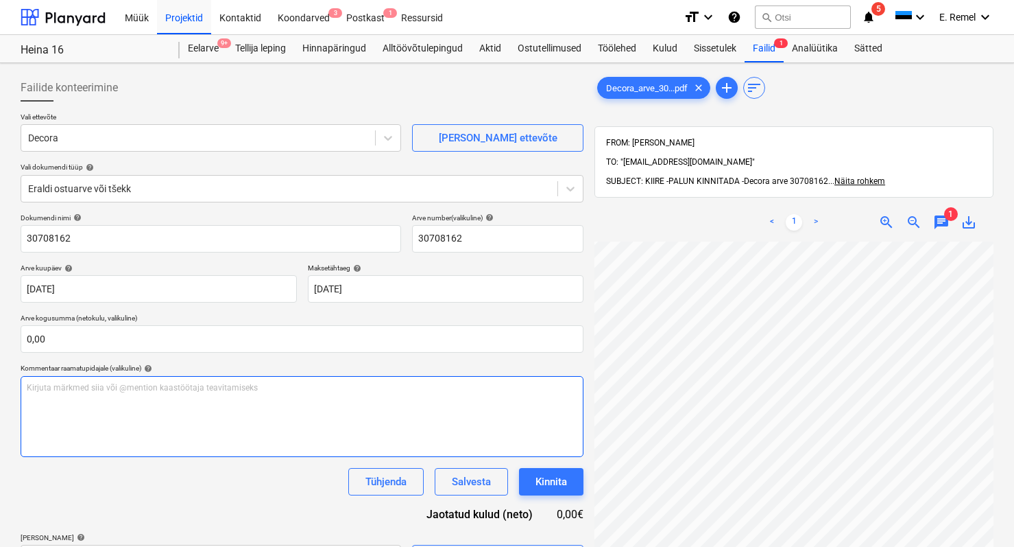
scroll to position [174, 163]
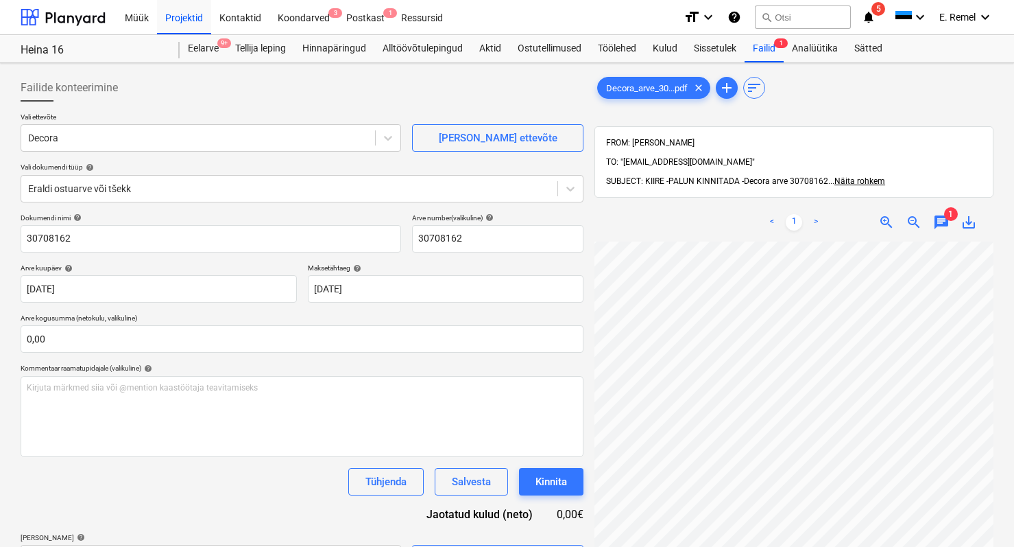
click at [905, 214] on div "zoom_out" at bounding box center [913, 222] width 27 height 16
click at [907, 214] on span "zoom_out" at bounding box center [914, 222] width 16 height 16
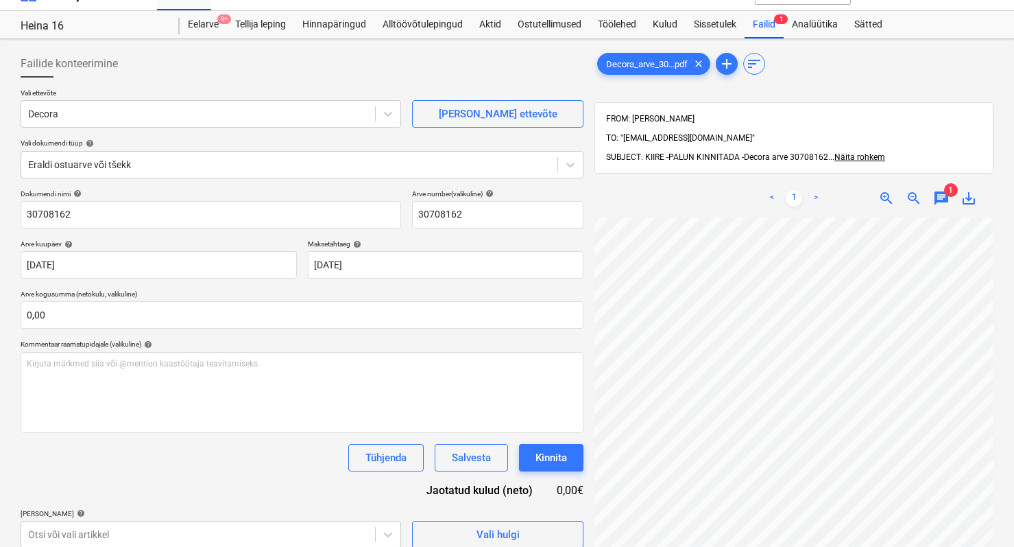
scroll to position [119, 0]
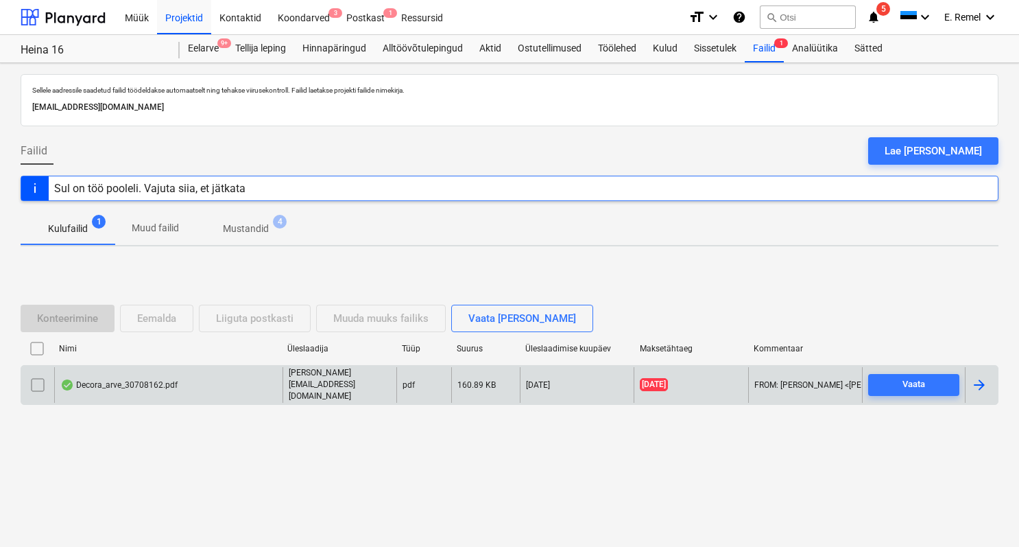
click at [152, 385] on div "Decora_arve_30708162.pdf" at bounding box center [118, 384] width 117 height 11
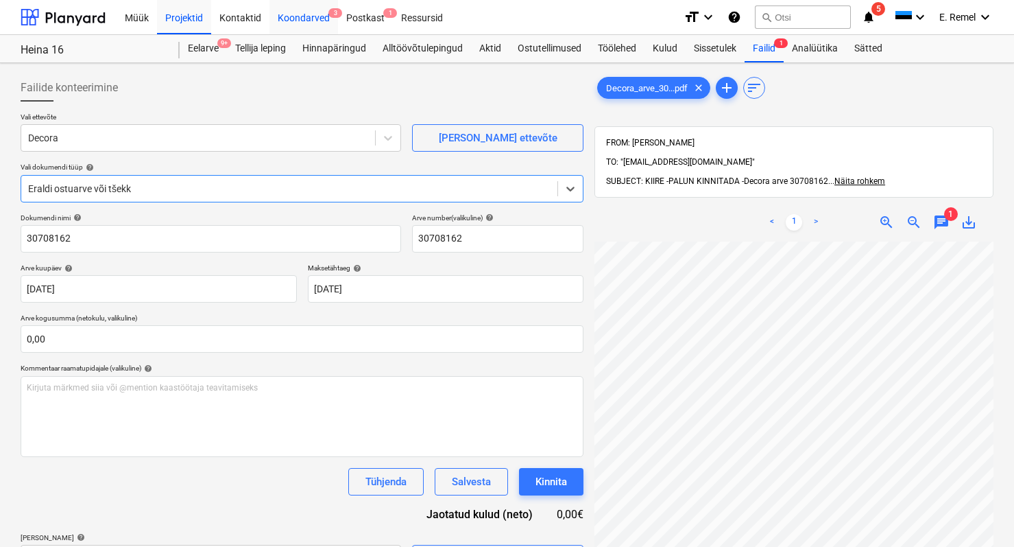
click at [313, 19] on div "Koondarved 3" at bounding box center [304, 16] width 69 height 35
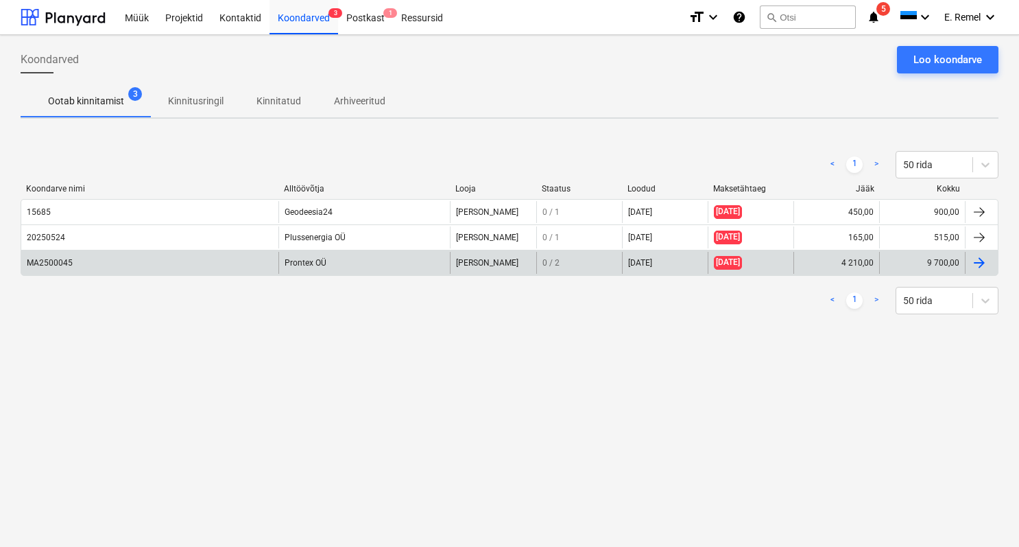
click at [48, 262] on div "MA2500045" at bounding box center [50, 263] width 46 height 10
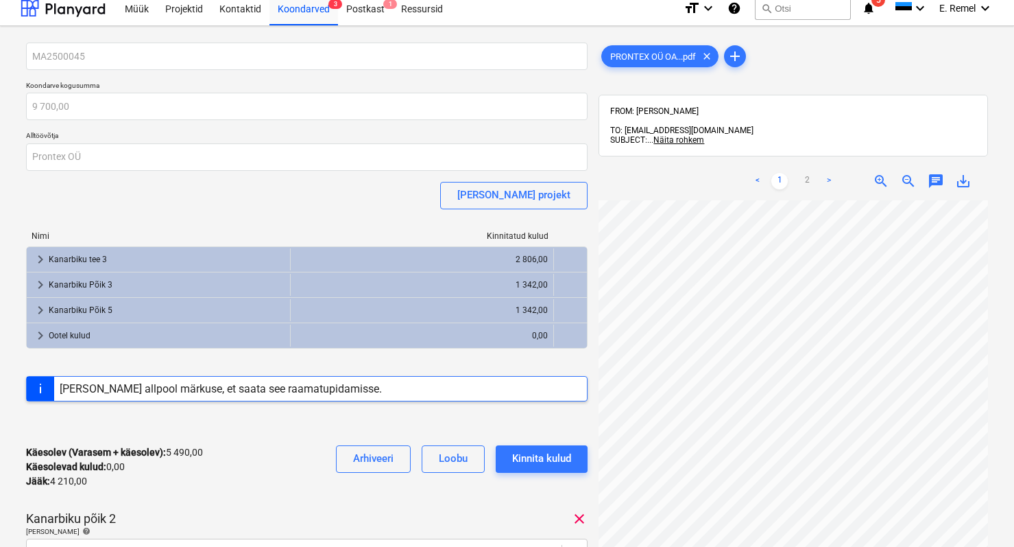
scroll to position [121, 128]
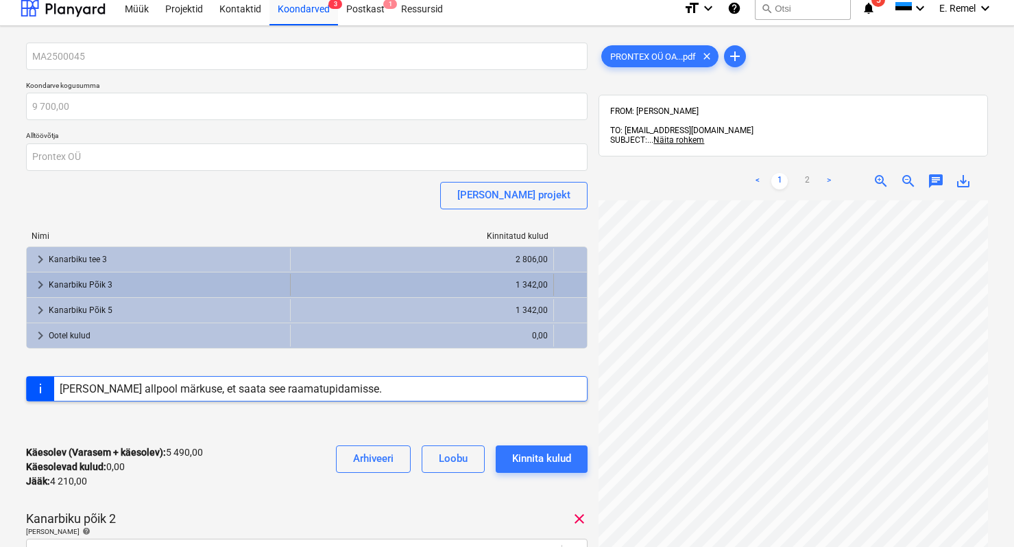
click at [127, 285] on div "Kanarbiku Põik 3" at bounding box center [167, 285] width 236 height 22
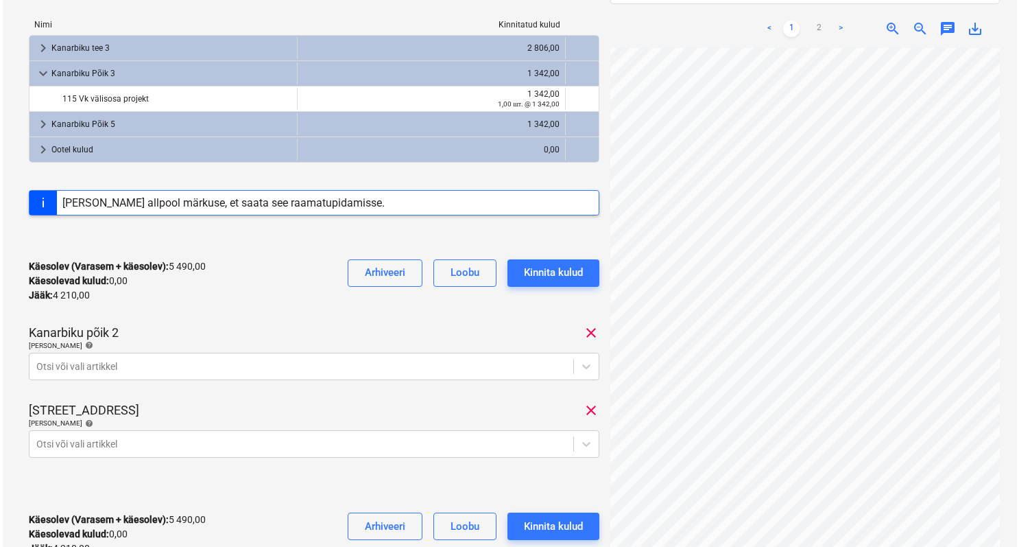
scroll to position [226, 0]
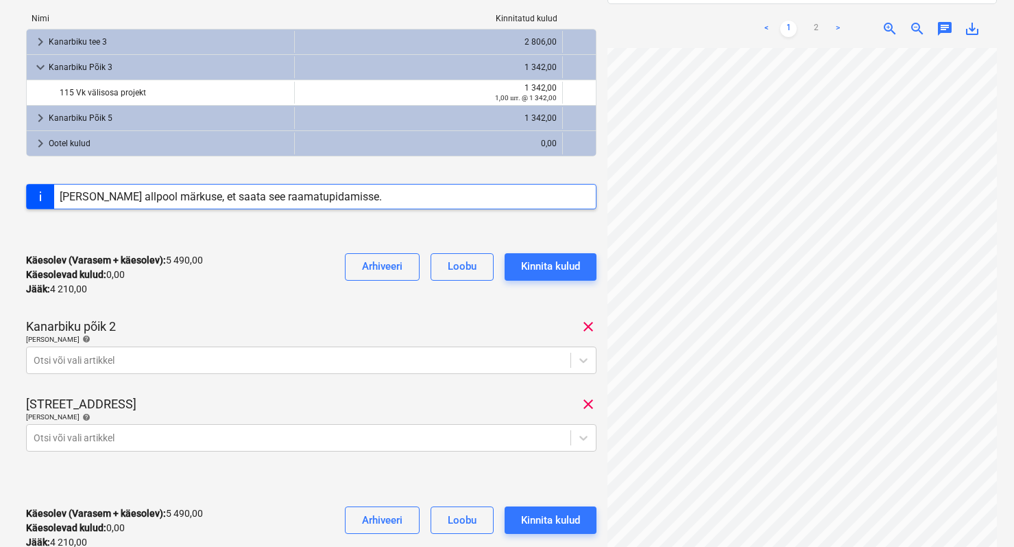
click at [588, 403] on span "clear" at bounding box center [588, 404] width 16 height 16
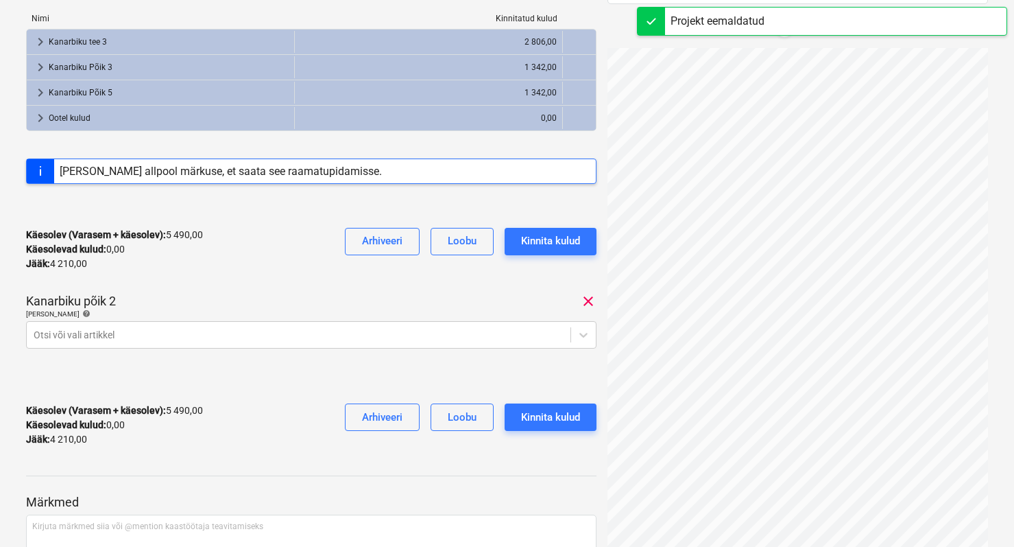
click at [589, 311] on div "Lisa artiklid help" at bounding box center [311, 313] width 571 height 9
click at [588, 304] on span "clear" at bounding box center [588, 301] width 16 height 16
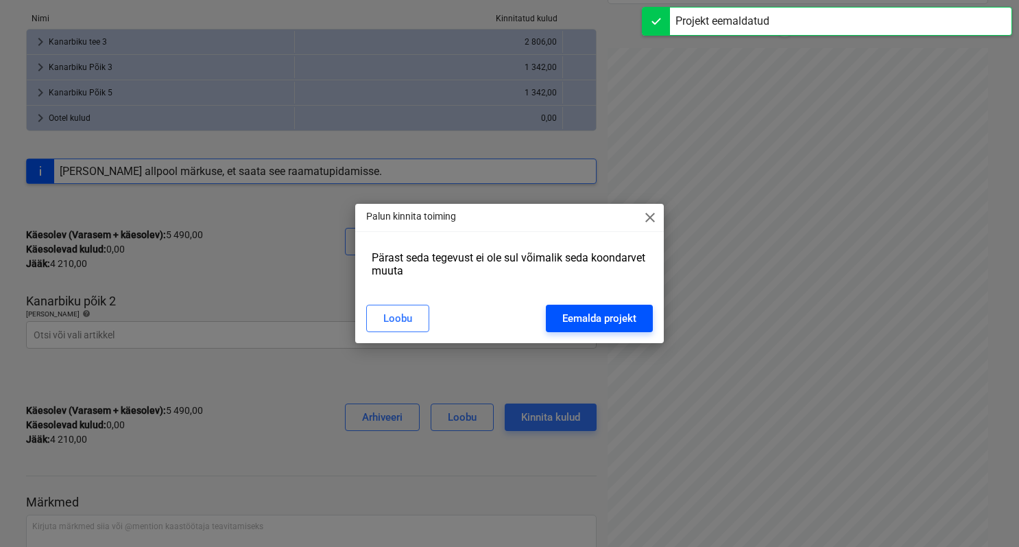
click at [576, 314] on div "Eemalda projekt" at bounding box center [599, 318] width 74 height 18
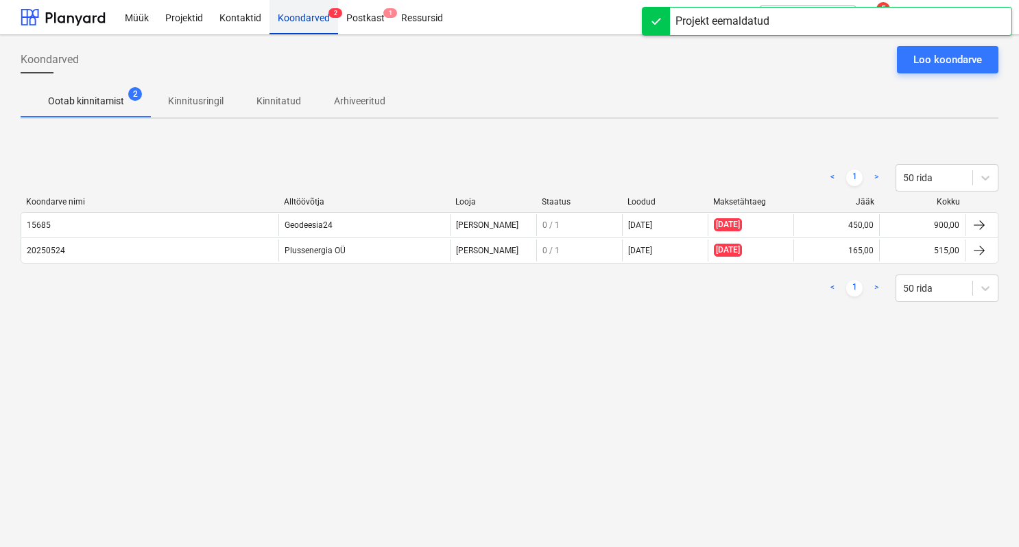
click at [311, 20] on div "Koondarved 2" at bounding box center [304, 16] width 69 height 35
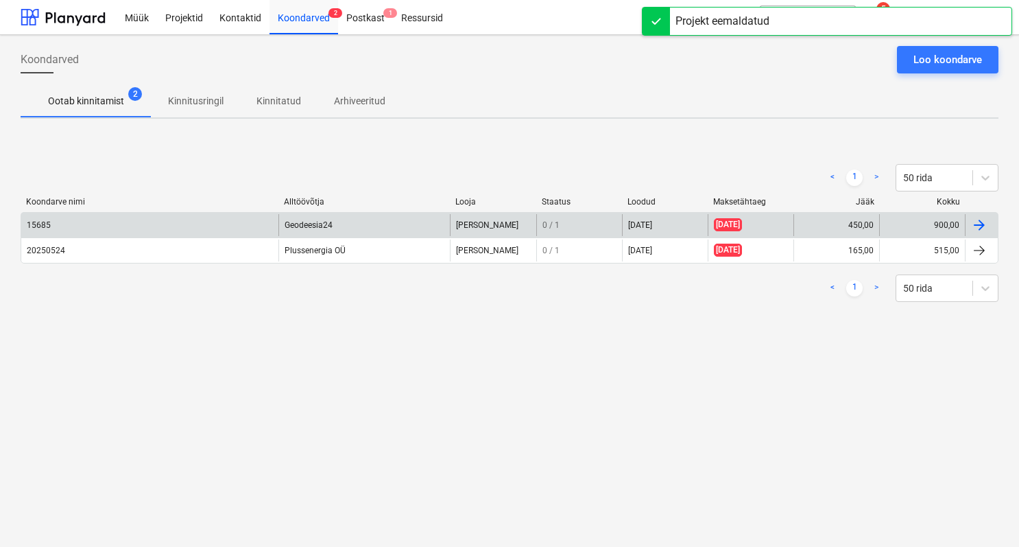
click at [93, 230] on div "15685" at bounding box center [149, 225] width 257 height 22
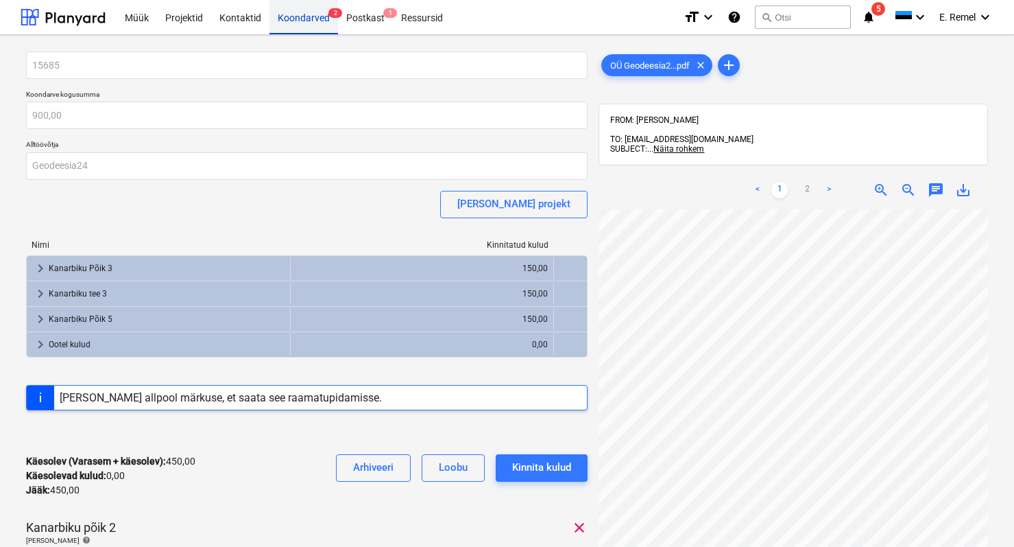
click at [310, 13] on div "Koondarved 2" at bounding box center [304, 16] width 69 height 35
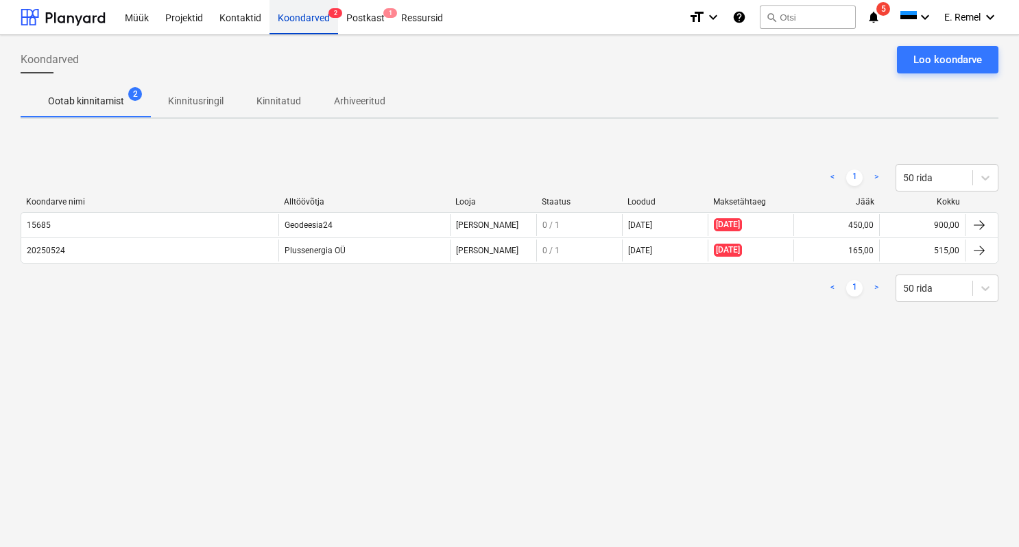
click at [294, 5] on div "Koondarved 2" at bounding box center [304, 16] width 69 height 35
click at [298, 14] on div "Koondarved 2" at bounding box center [304, 16] width 69 height 35
click at [298, 16] on div "Koondarved 2" at bounding box center [304, 16] width 69 height 35
click at [123, 14] on div "Müük" at bounding box center [137, 16] width 40 height 35
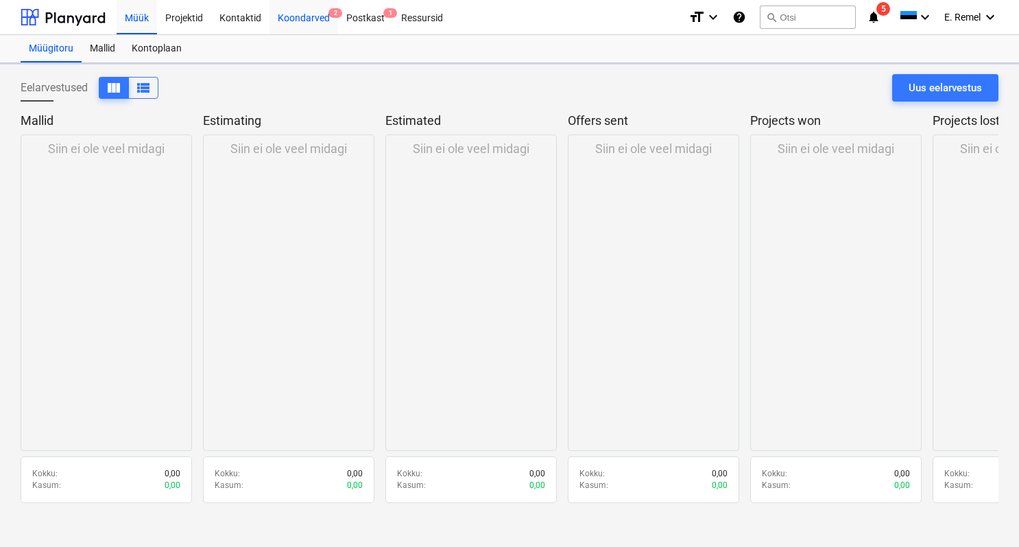
click at [294, 20] on div "Koondarved 2" at bounding box center [304, 16] width 69 height 35
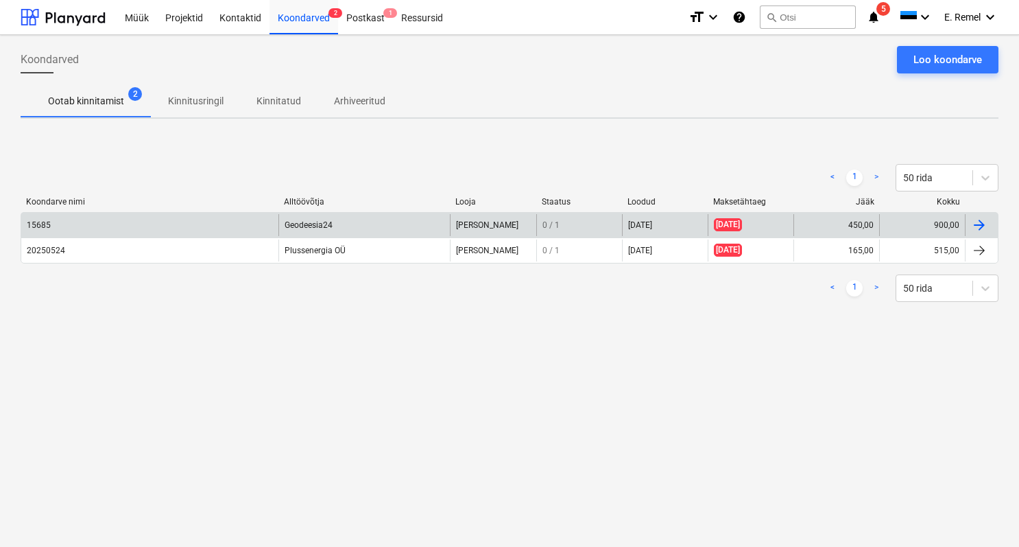
click at [104, 230] on div "15685" at bounding box center [149, 225] width 257 height 22
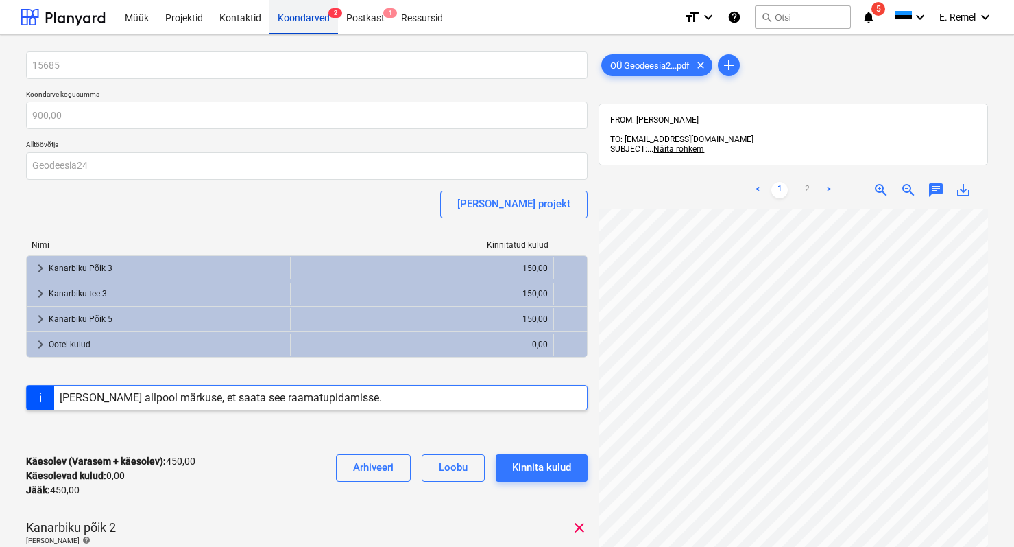
click at [320, 19] on div "Koondarved 2" at bounding box center [304, 16] width 69 height 35
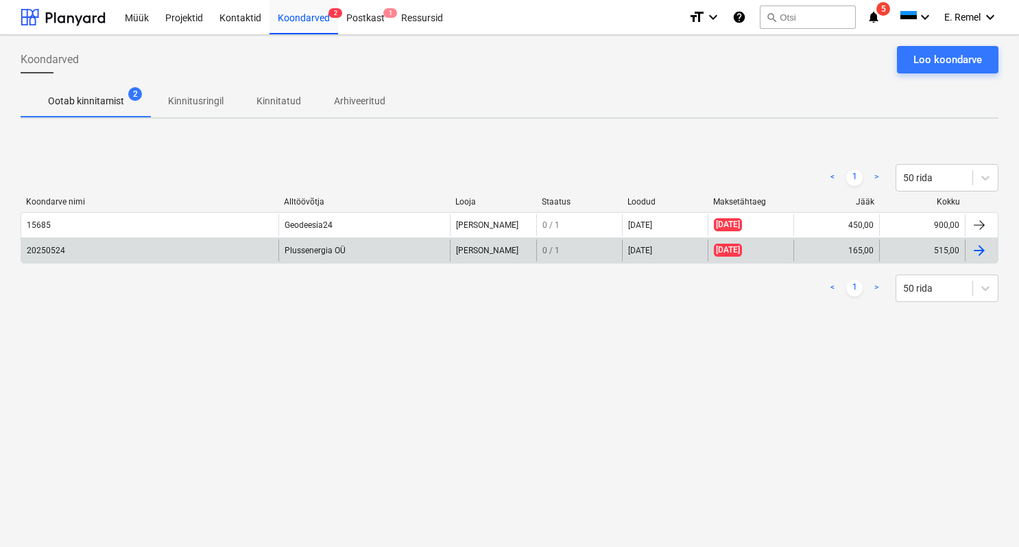
click at [77, 248] on div "20250524" at bounding box center [149, 250] width 257 height 22
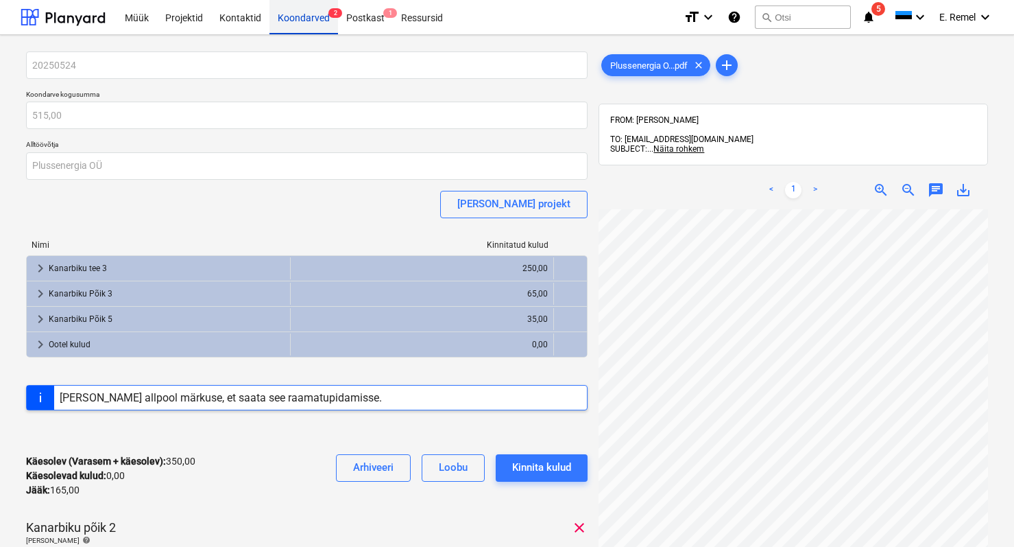
click at [326, 20] on div "Koondarved 2" at bounding box center [304, 16] width 69 height 35
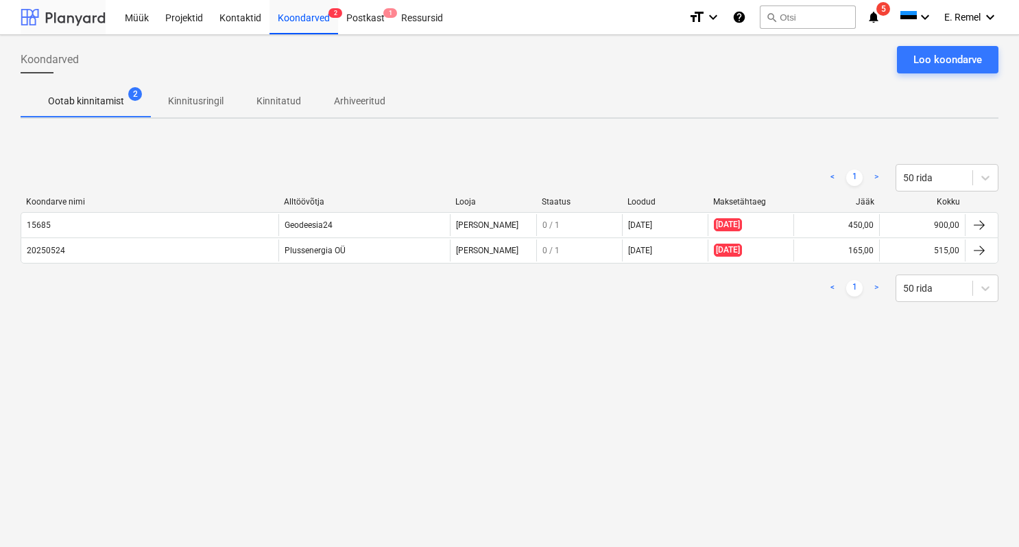
click at [89, 14] on div at bounding box center [63, 17] width 85 height 34
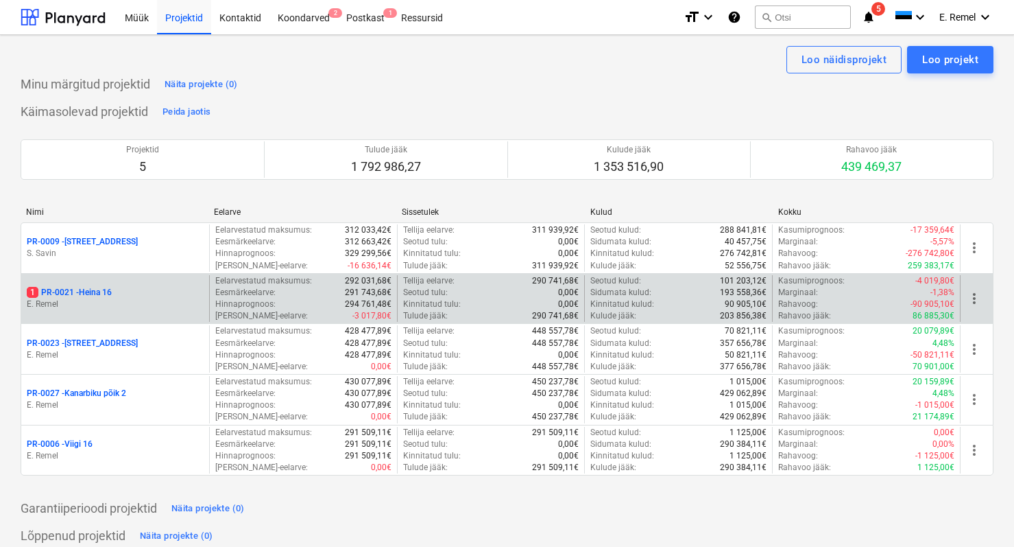
click at [167, 281] on div "1 PR-0021 - Heina 16 [PERSON_NAME]" at bounding box center [115, 298] width 188 height 47
click at [128, 290] on div "1 PR-0021 - Heina 16" at bounding box center [115, 293] width 177 height 12
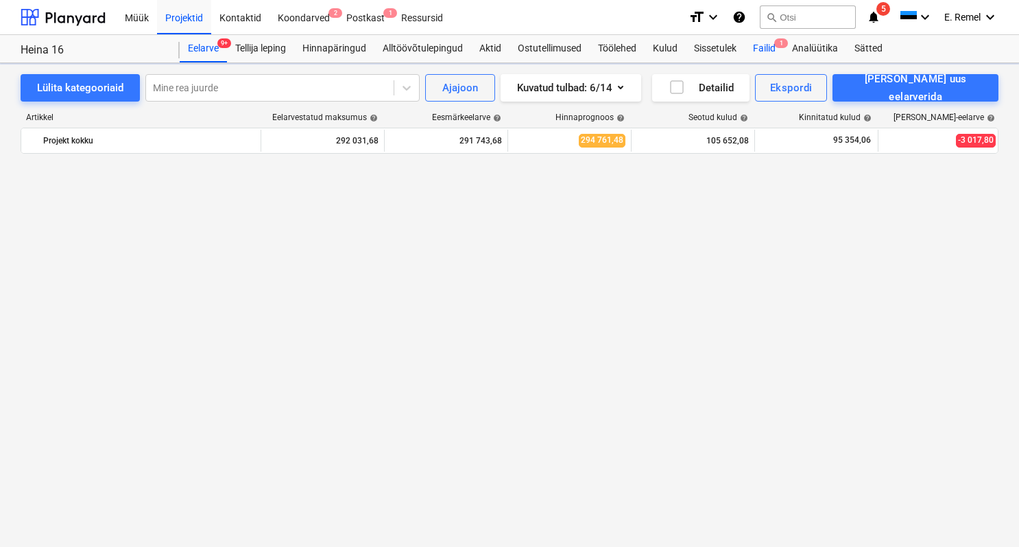
click at [759, 45] on div "Failid 1" at bounding box center [764, 48] width 39 height 27
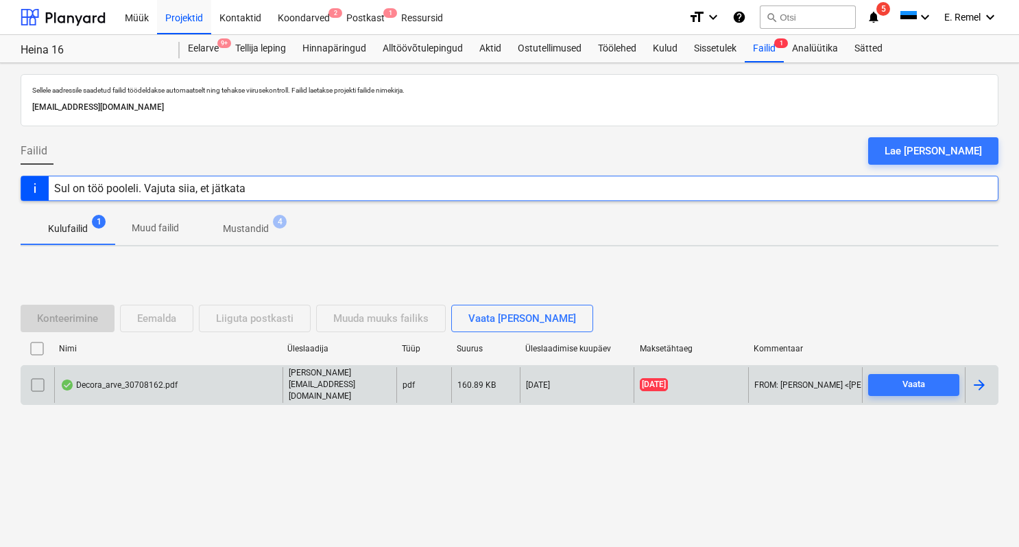
click at [137, 383] on div "Decora_arve_30708162.pdf" at bounding box center [118, 384] width 117 height 11
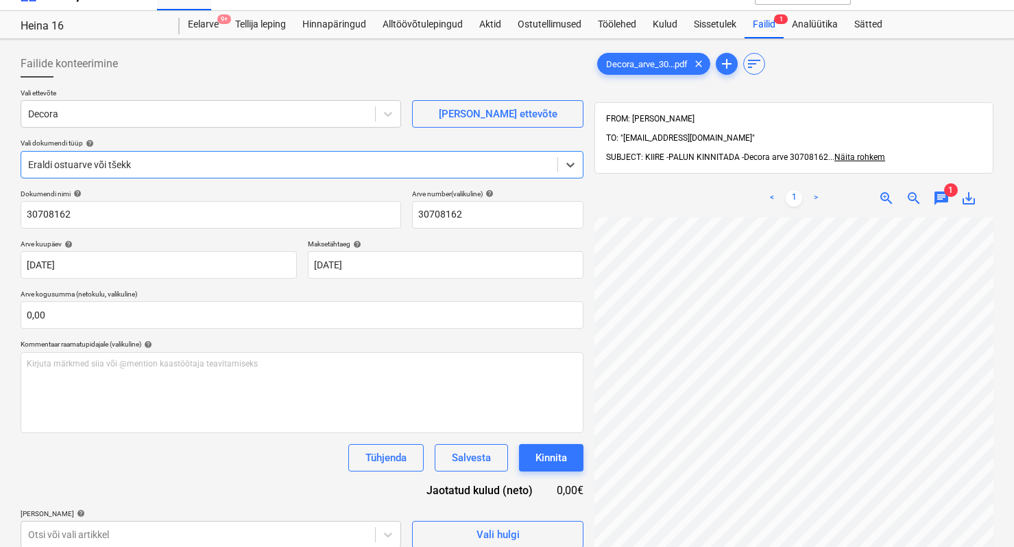
scroll to position [17, 0]
click at [972, 190] on span "save_alt" at bounding box center [969, 198] width 16 height 16
